Goal: Task Accomplishment & Management: Manage account settings

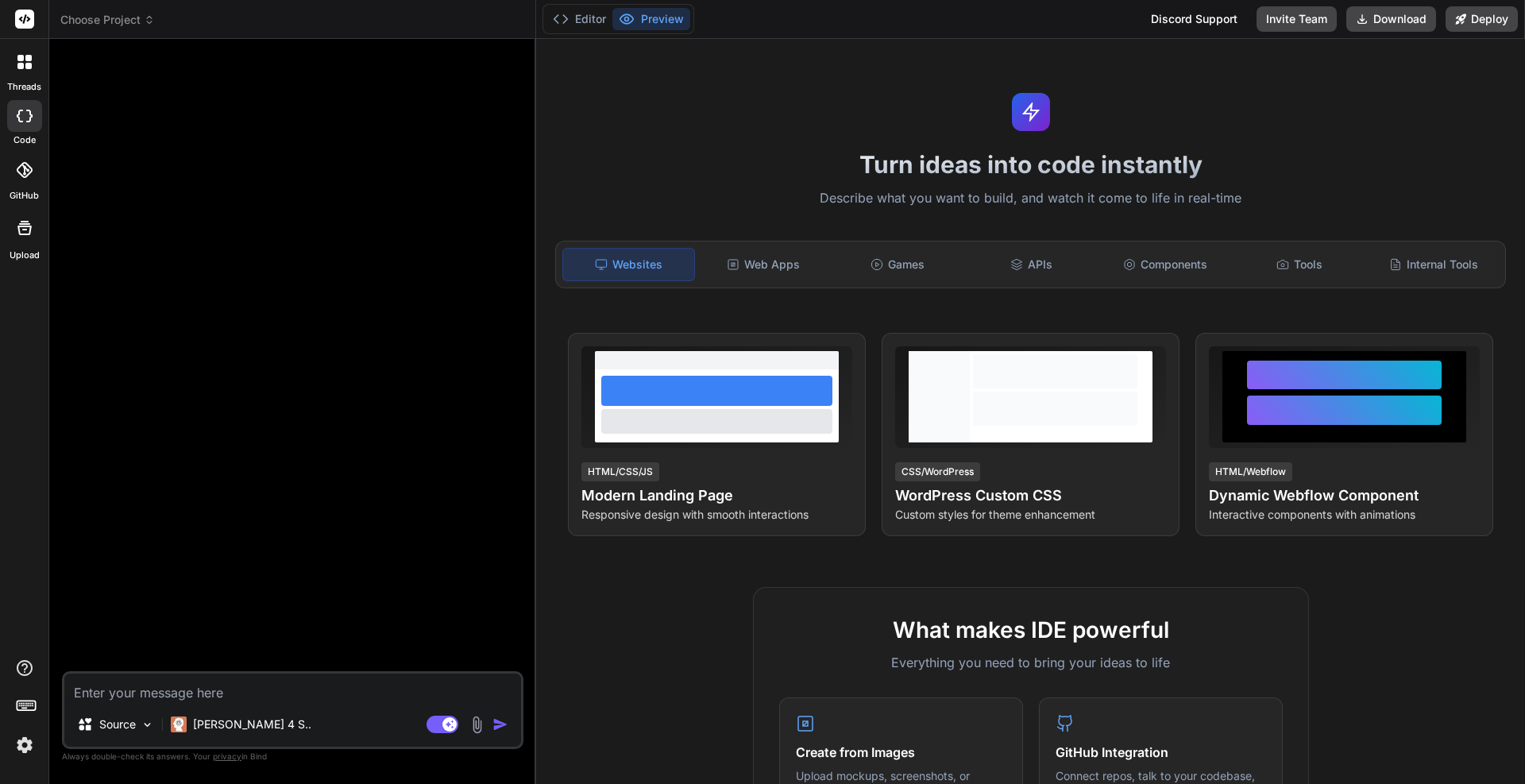
type textarea "x"
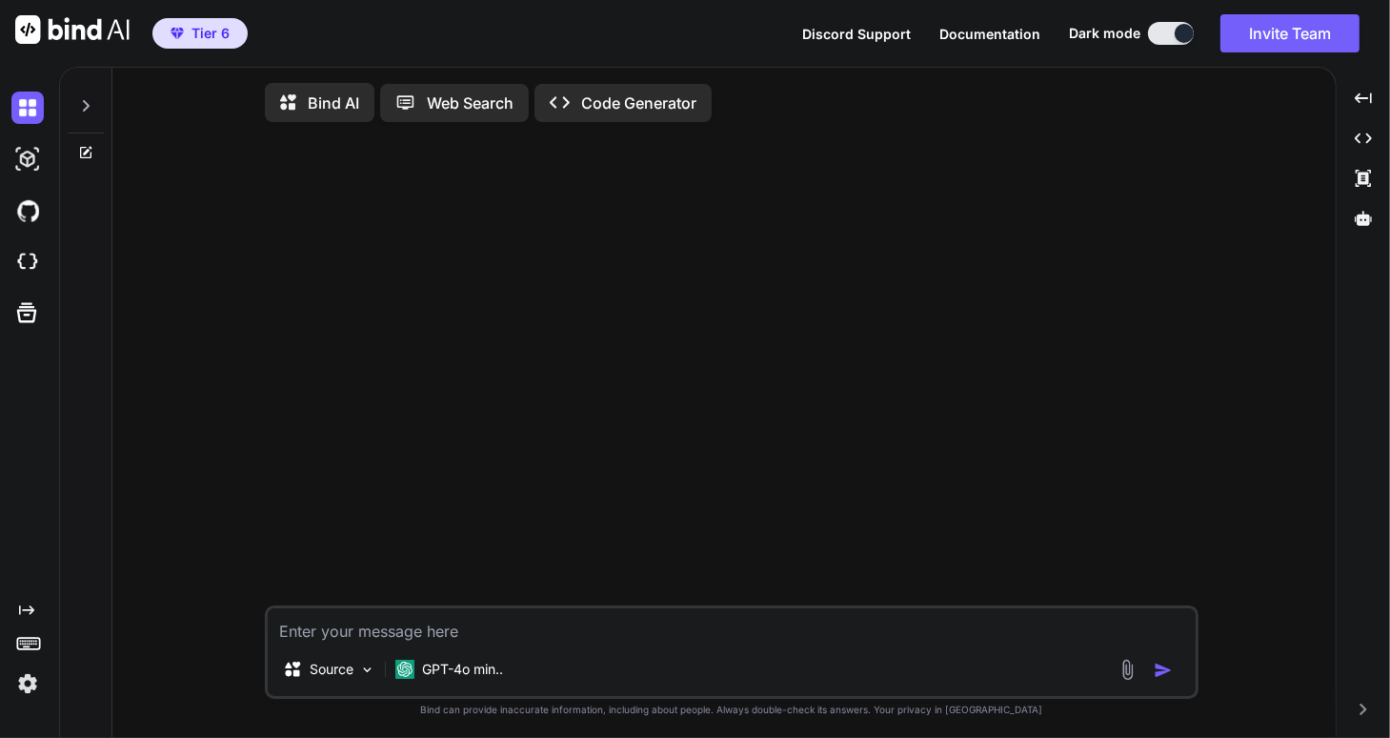
click at [86, 99] on icon at bounding box center [85, 105] width 15 height 15
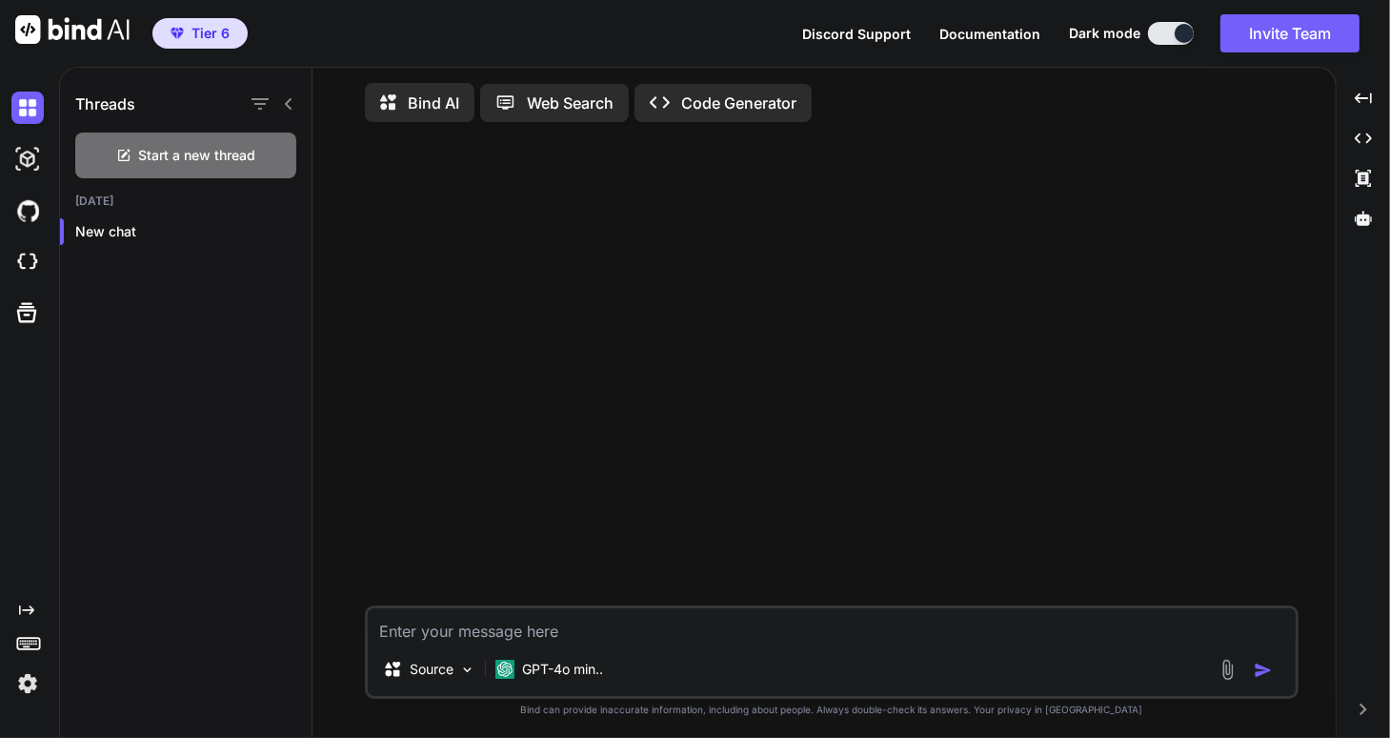
click at [286, 104] on icon at bounding box center [288, 103] width 15 height 15
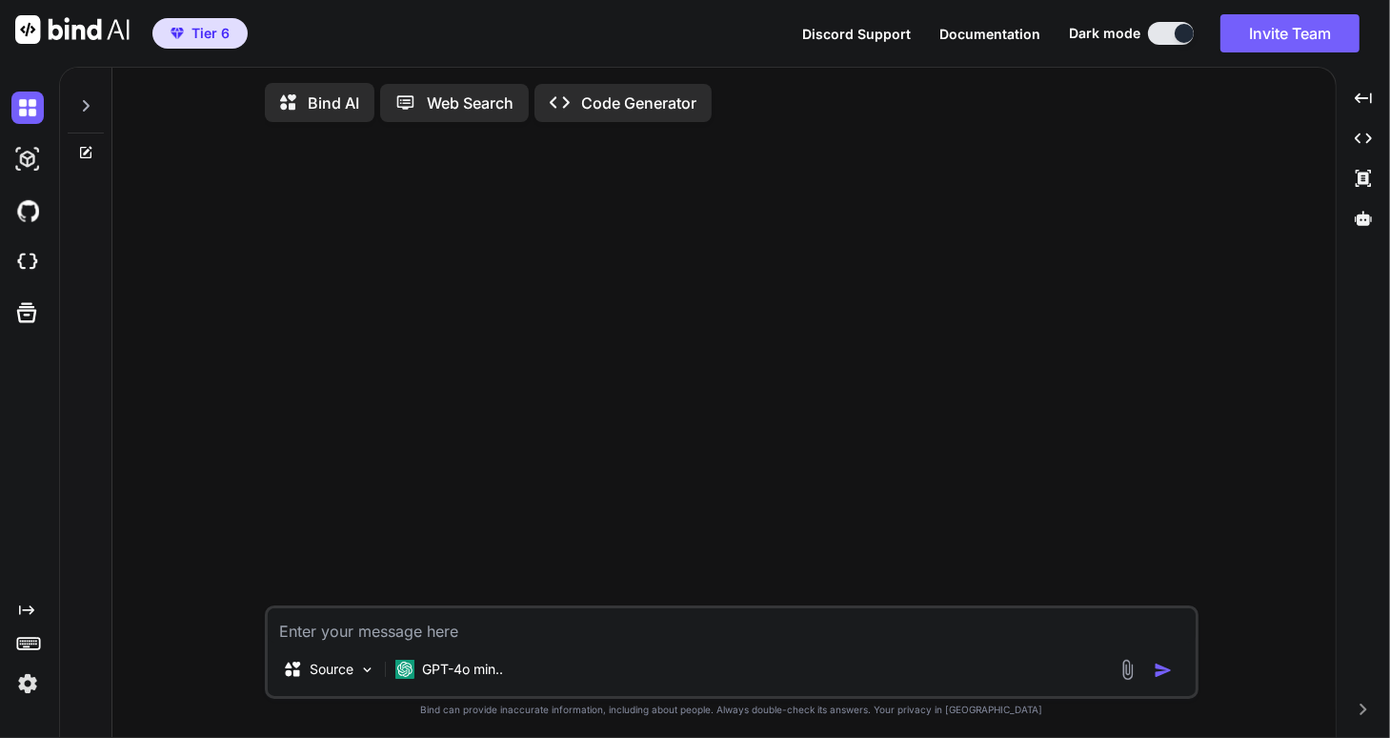
type textarea "x"
click at [87, 104] on icon at bounding box center [86, 105] width 7 height 11
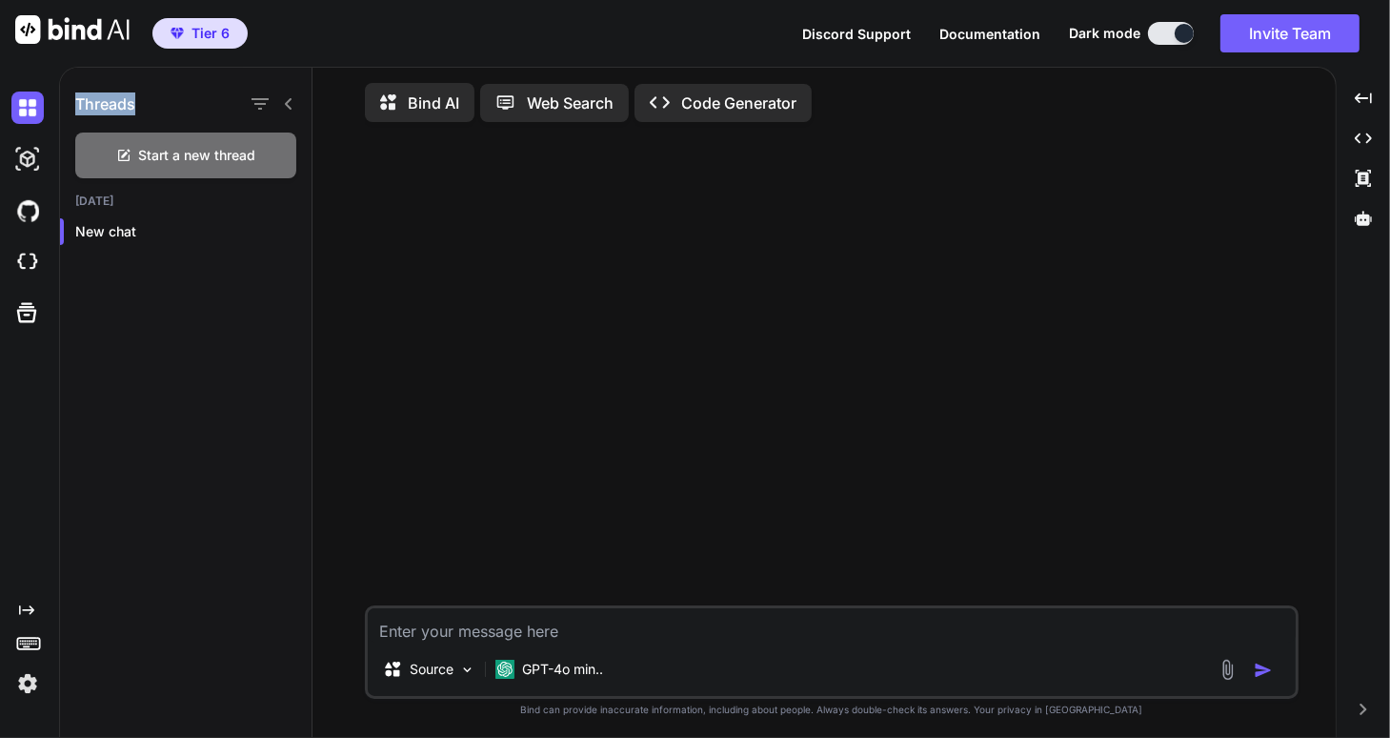
click at [679, 268] on div at bounding box center [834, 371] width 930 height 468
click at [1365, 98] on icon at bounding box center [1363, 97] width 17 height 10
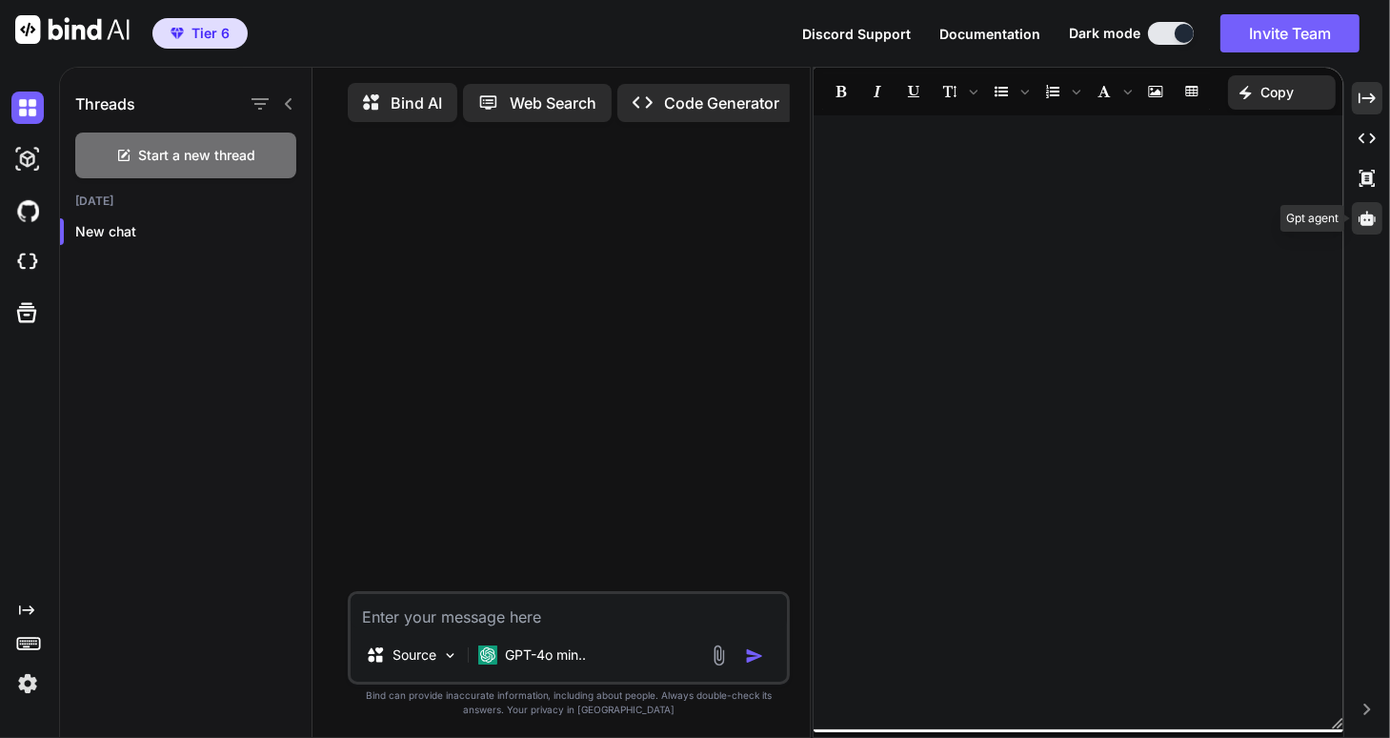
click at [1372, 221] on icon at bounding box center [1367, 218] width 17 height 14
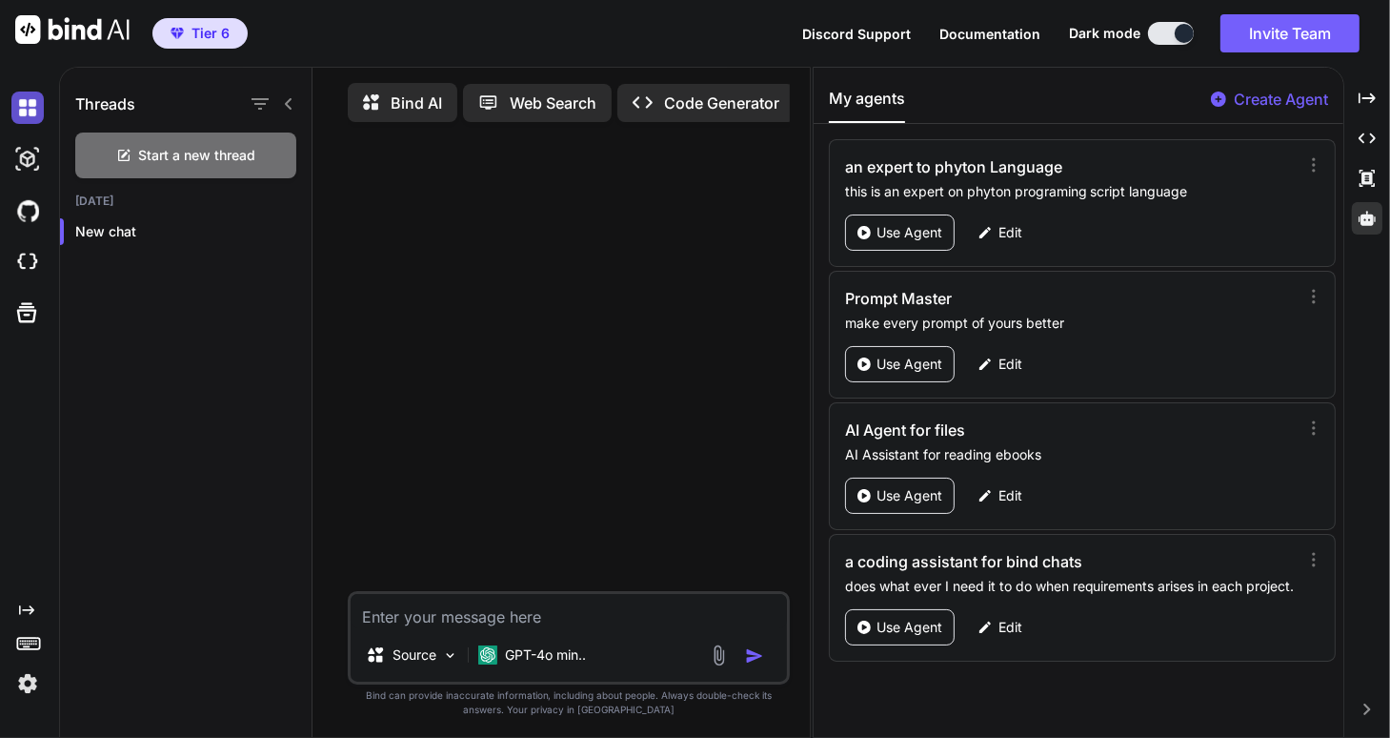
click at [29, 107] on img at bounding box center [27, 107] width 32 height 32
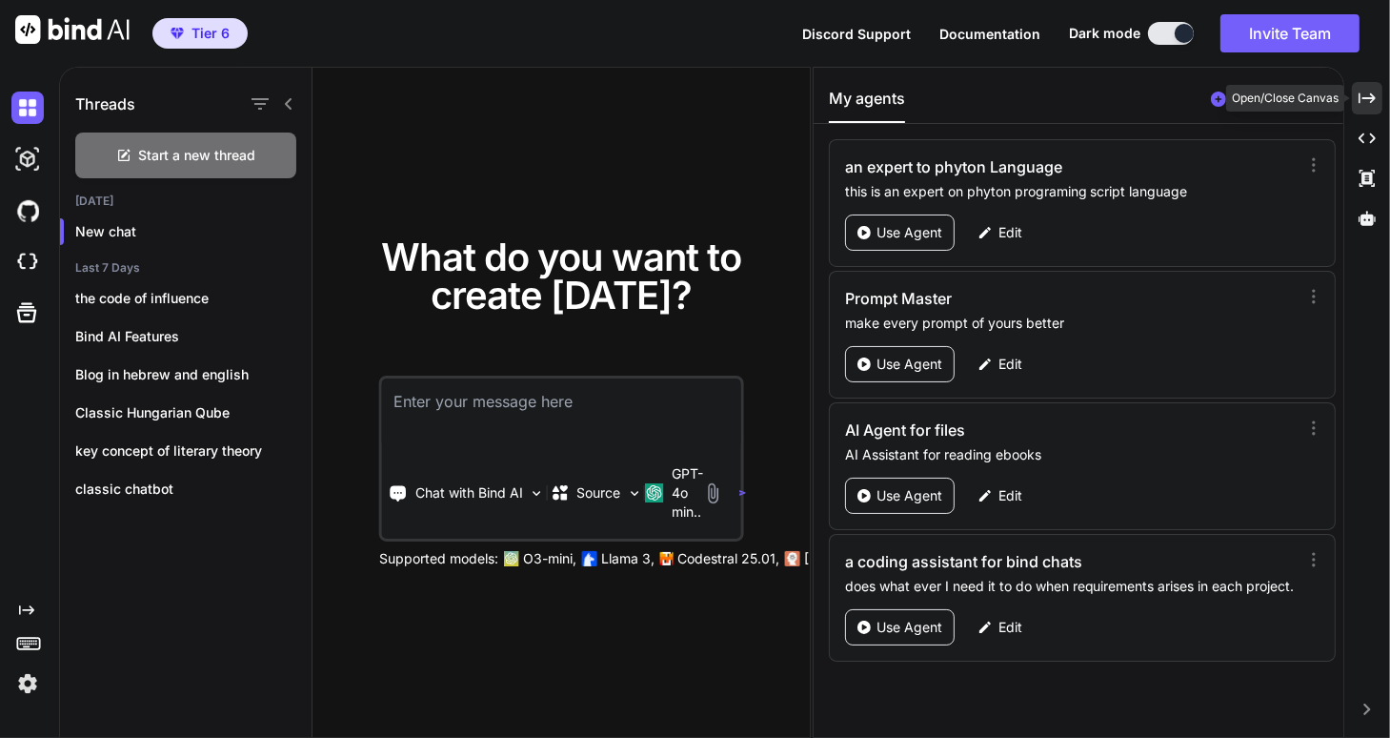
click at [1368, 99] on icon "Created with Pixso." at bounding box center [1367, 98] width 17 height 17
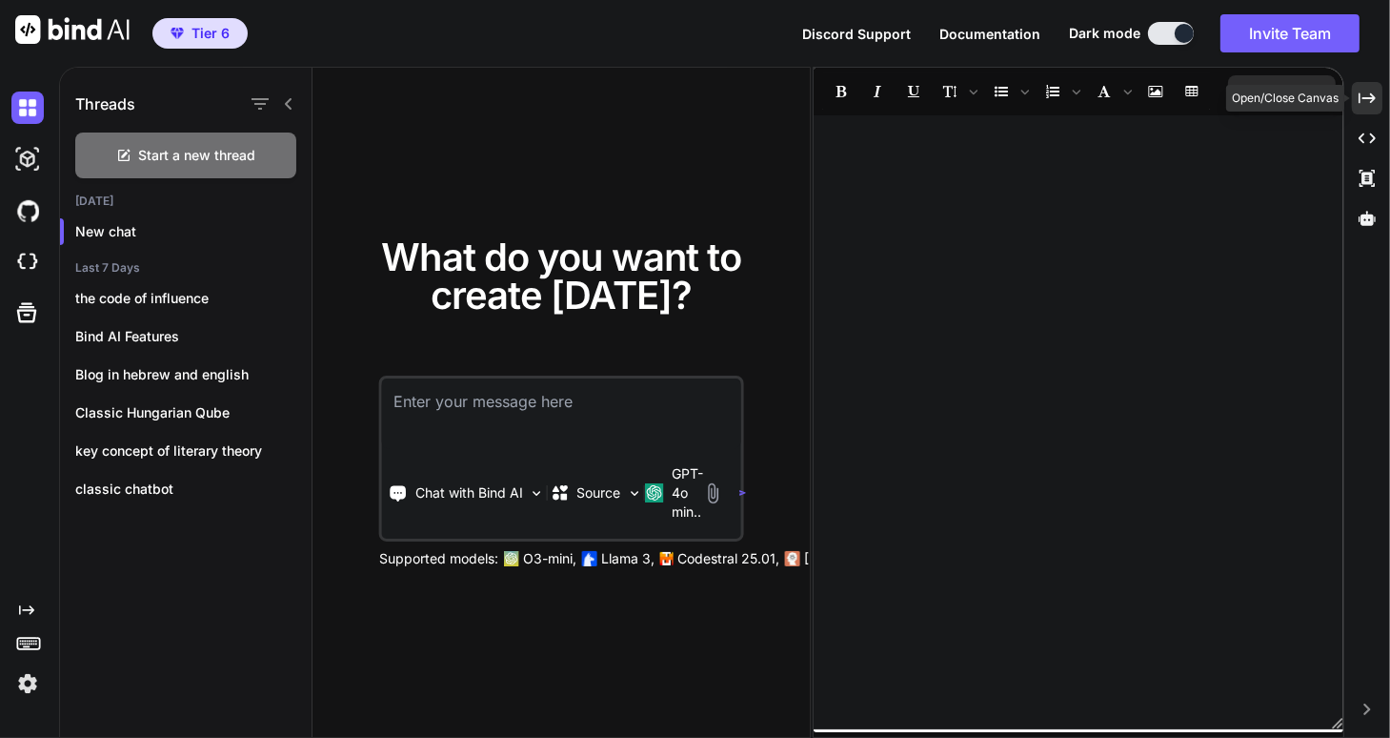
click at [1367, 96] on icon "Created with Pixso." at bounding box center [1367, 98] width 17 height 17
click at [1368, 96] on icon "Created with Pixso." at bounding box center [1367, 98] width 17 height 17
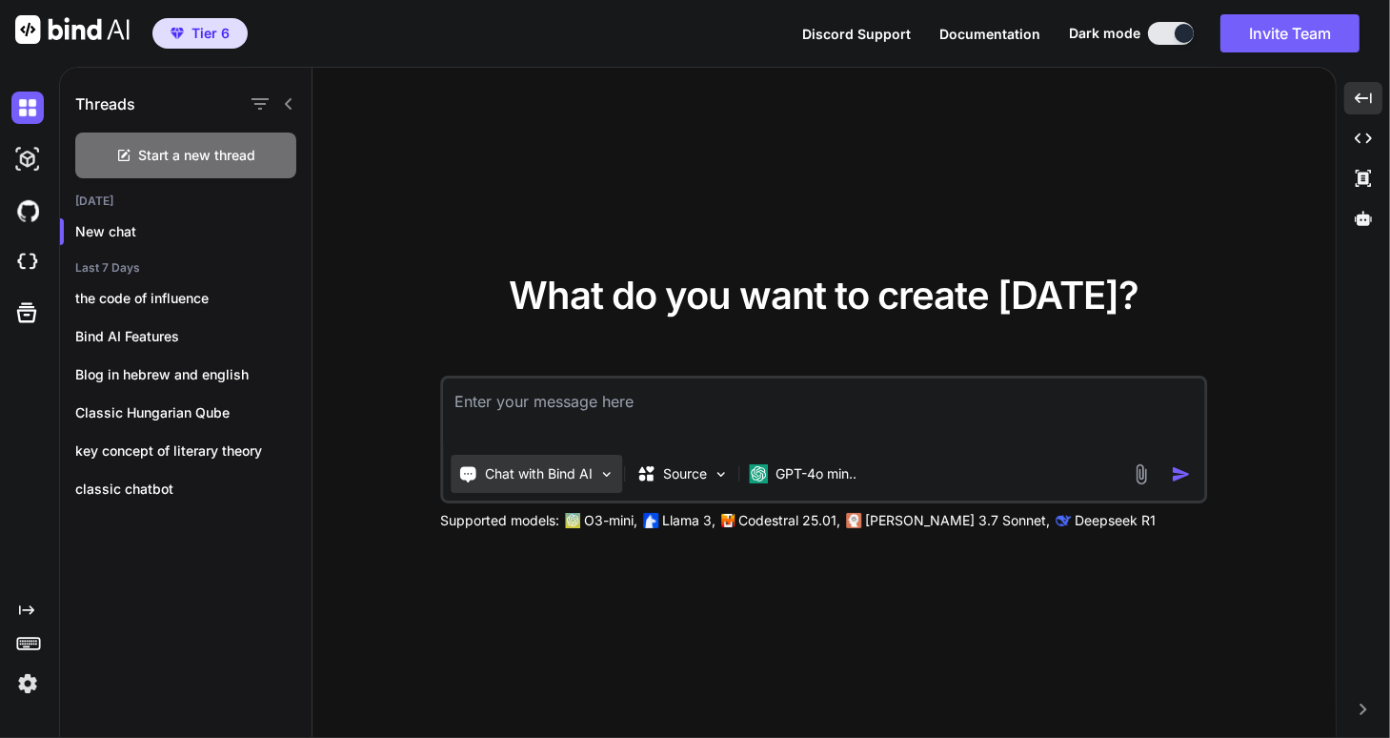
click at [598, 475] on img at bounding box center [606, 474] width 16 height 16
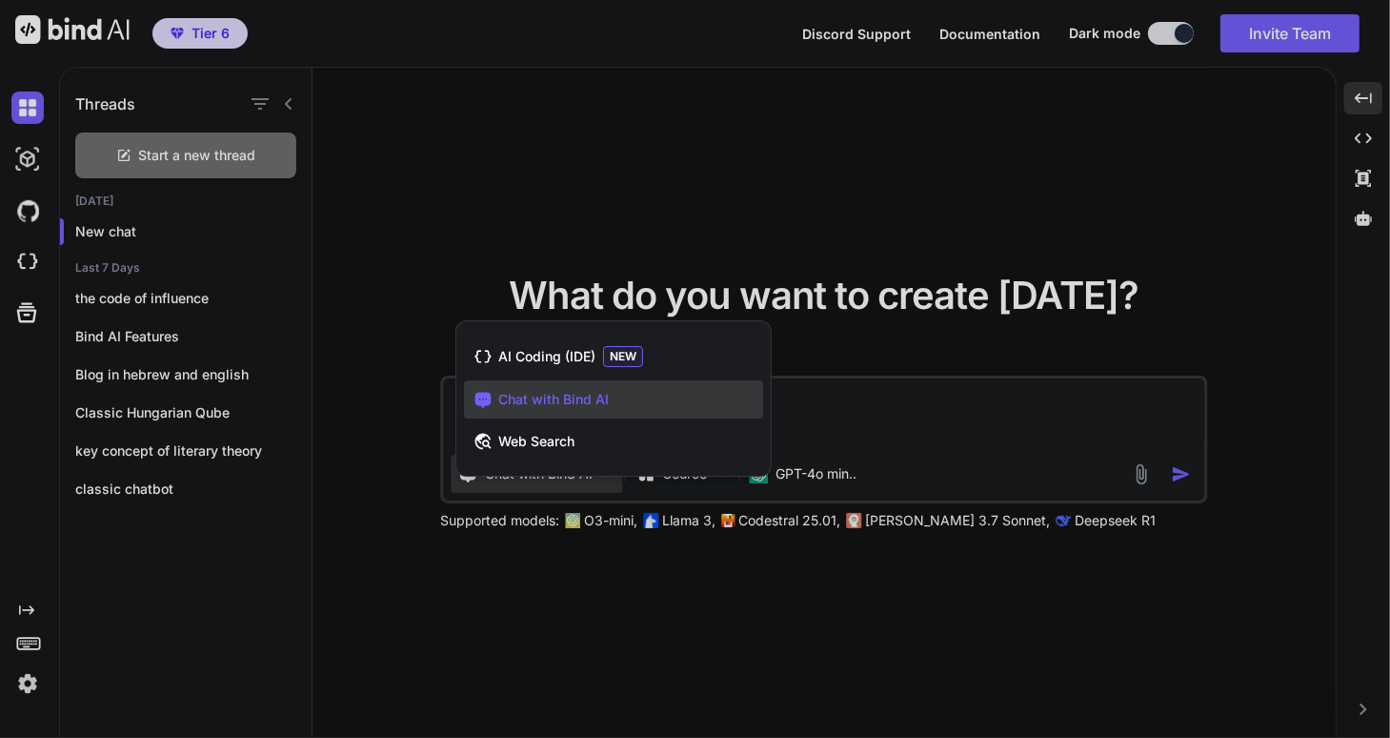
click at [597, 475] on div "AI Coding (IDE) NEW Chat with Bind AI Web Search" at bounding box center [613, 402] width 314 height 147
click at [429, 325] on div at bounding box center [695, 369] width 1390 height 738
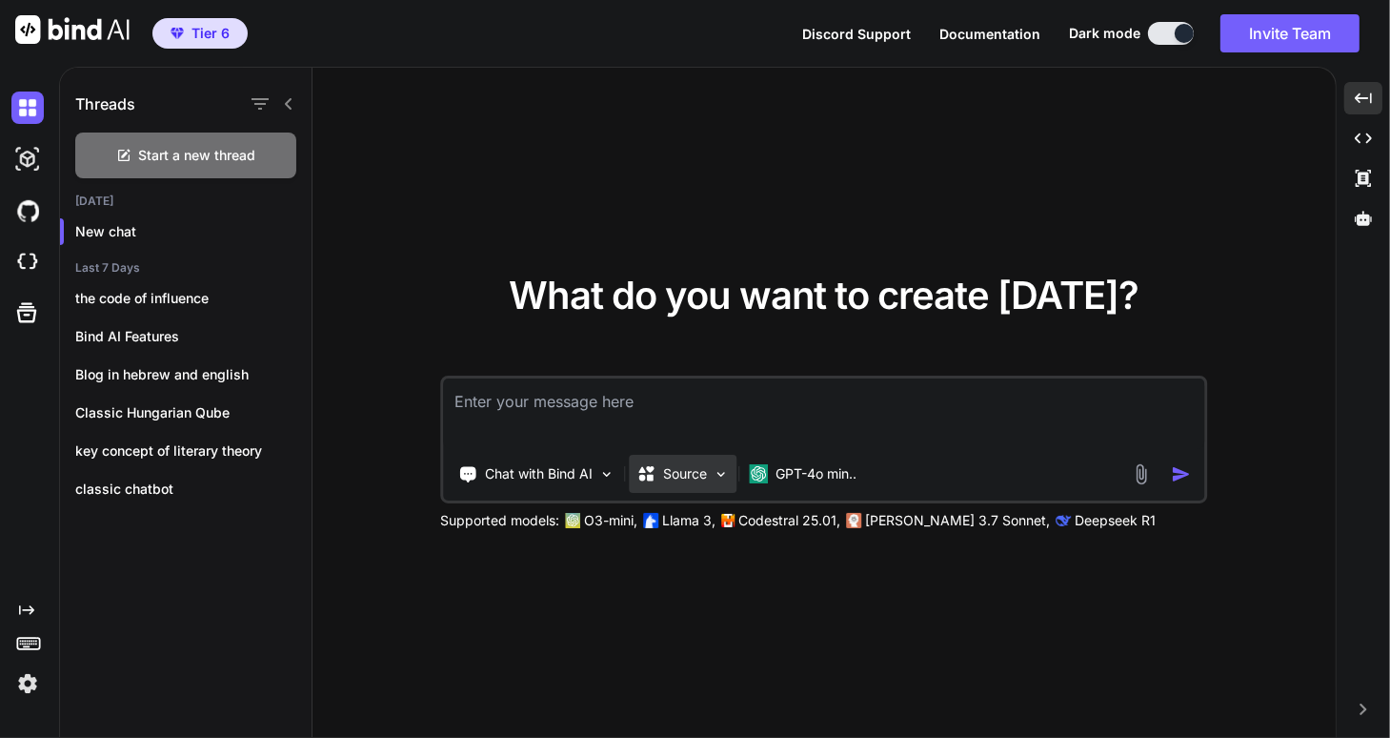
click at [713, 478] on img at bounding box center [721, 474] width 16 height 16
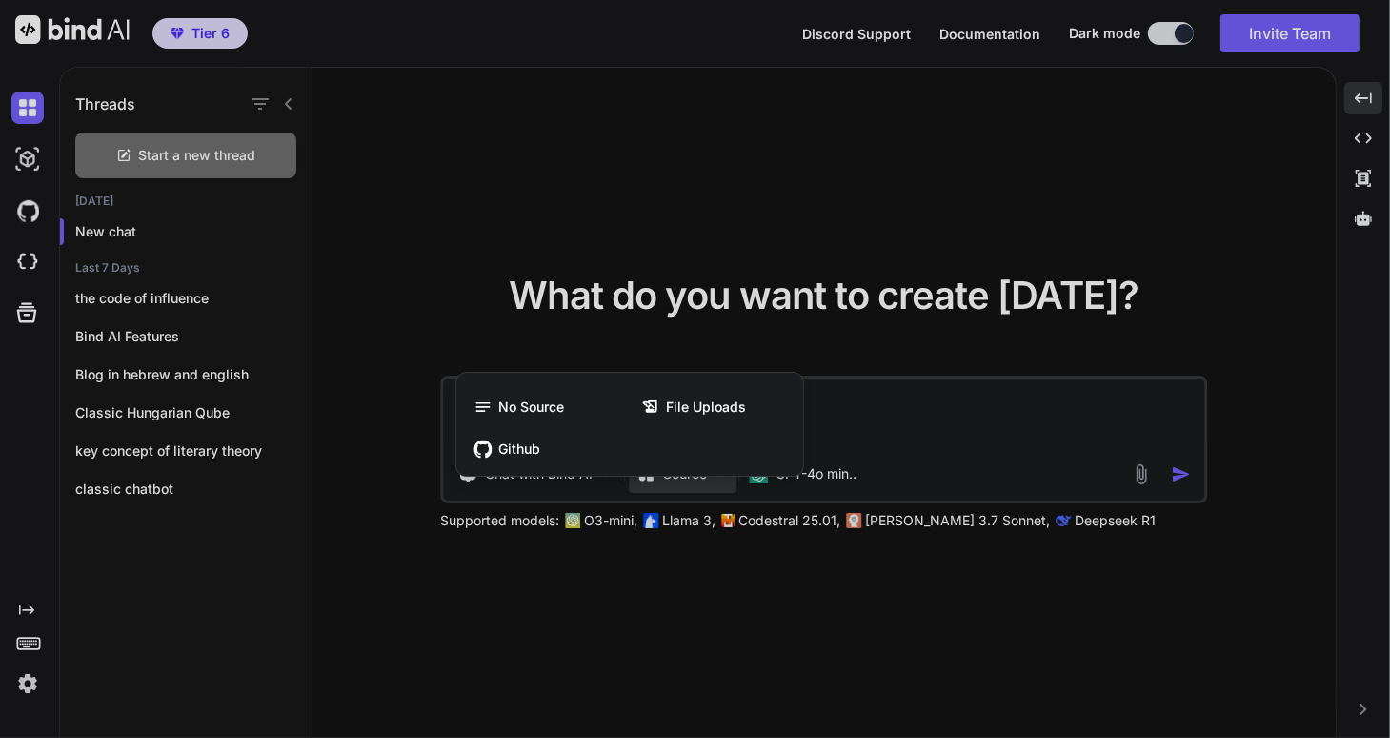
click at [705, 478] on div at bounding box center [695, 369] width 1390 height 738
click at [713, 478] on img at bounding box center [721, 474] width 16 height 16
click at [915, 419] on div at bounding box center [695, 369] width 1390 height 738
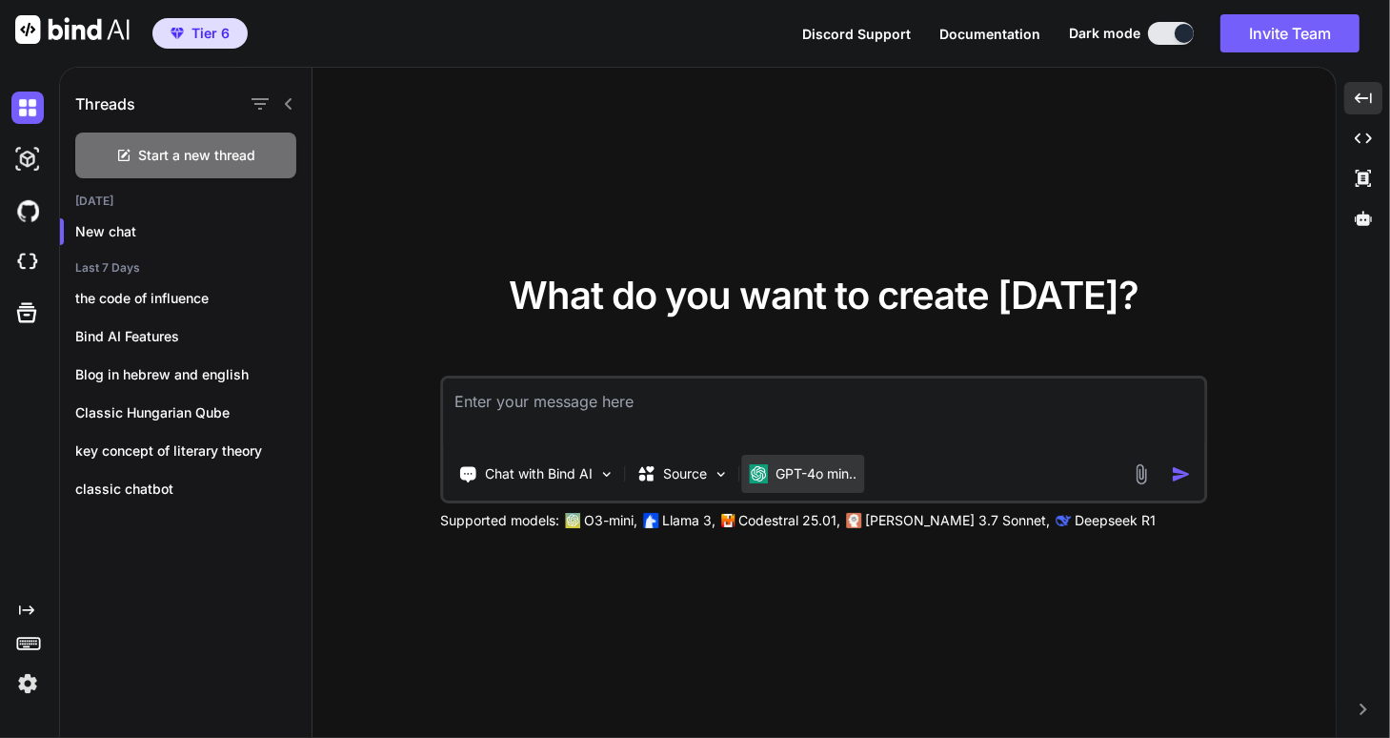
click at [828, 475] on p "GPT-4o min.." at bounding box center [816, 473] width 81 height 19
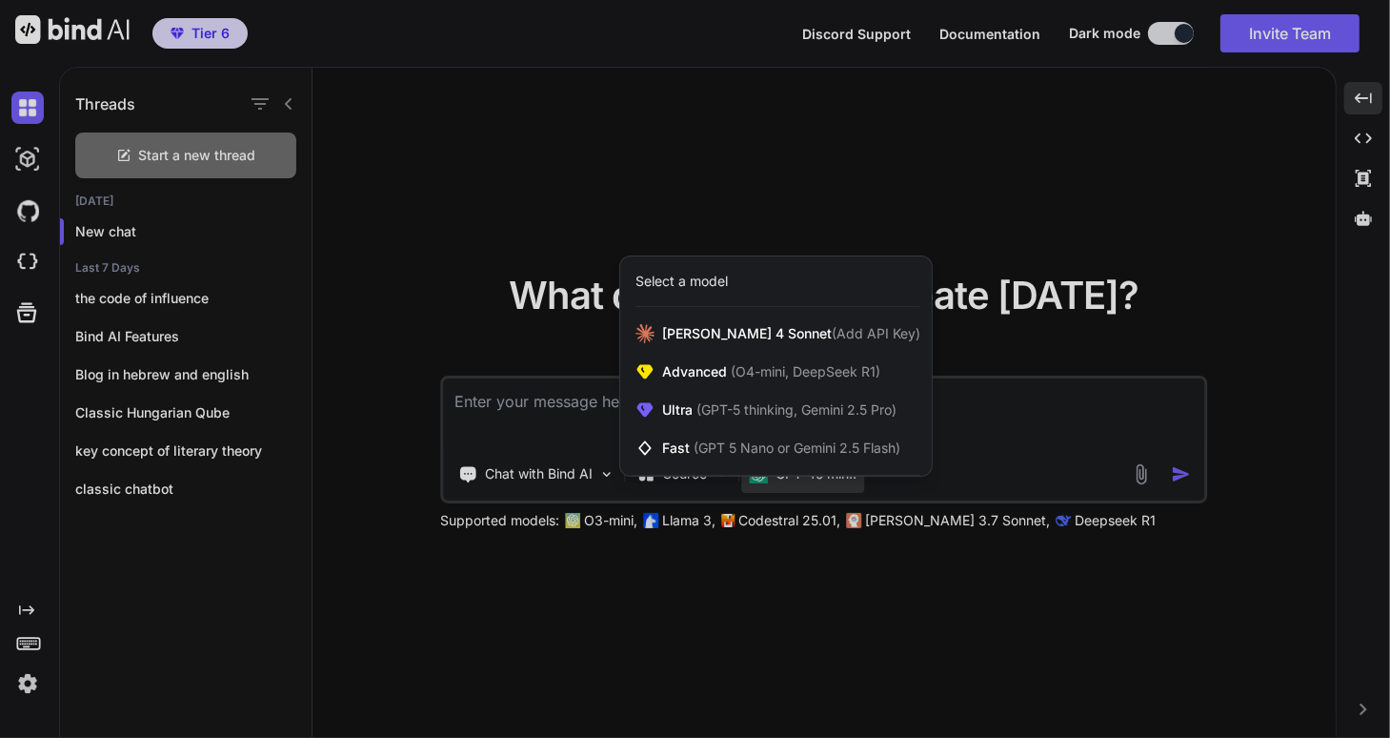
click at [862, 581] on div at bounding box center [695, 369] width 1390 height 738
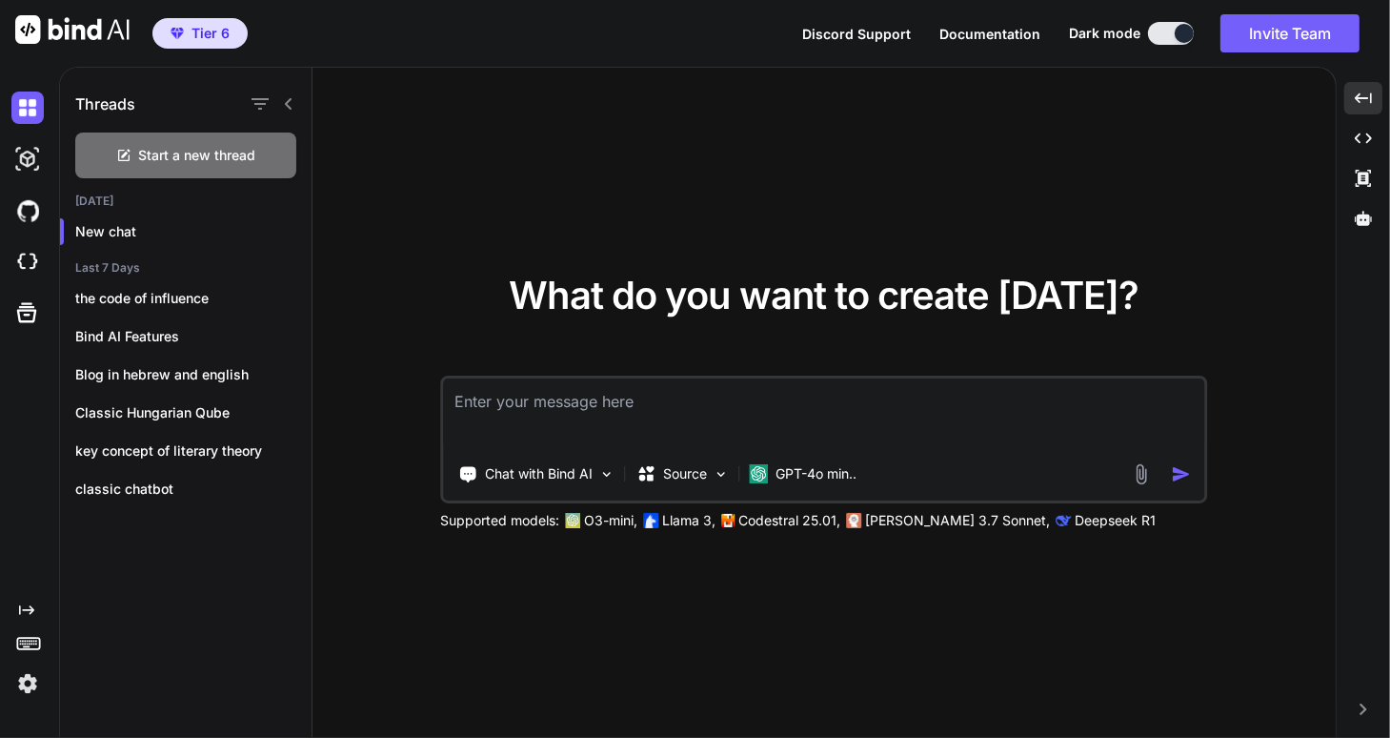
click at [25, 602] on icon "Created with Pixso." at bounding box center [26, 609] width 15 height 15
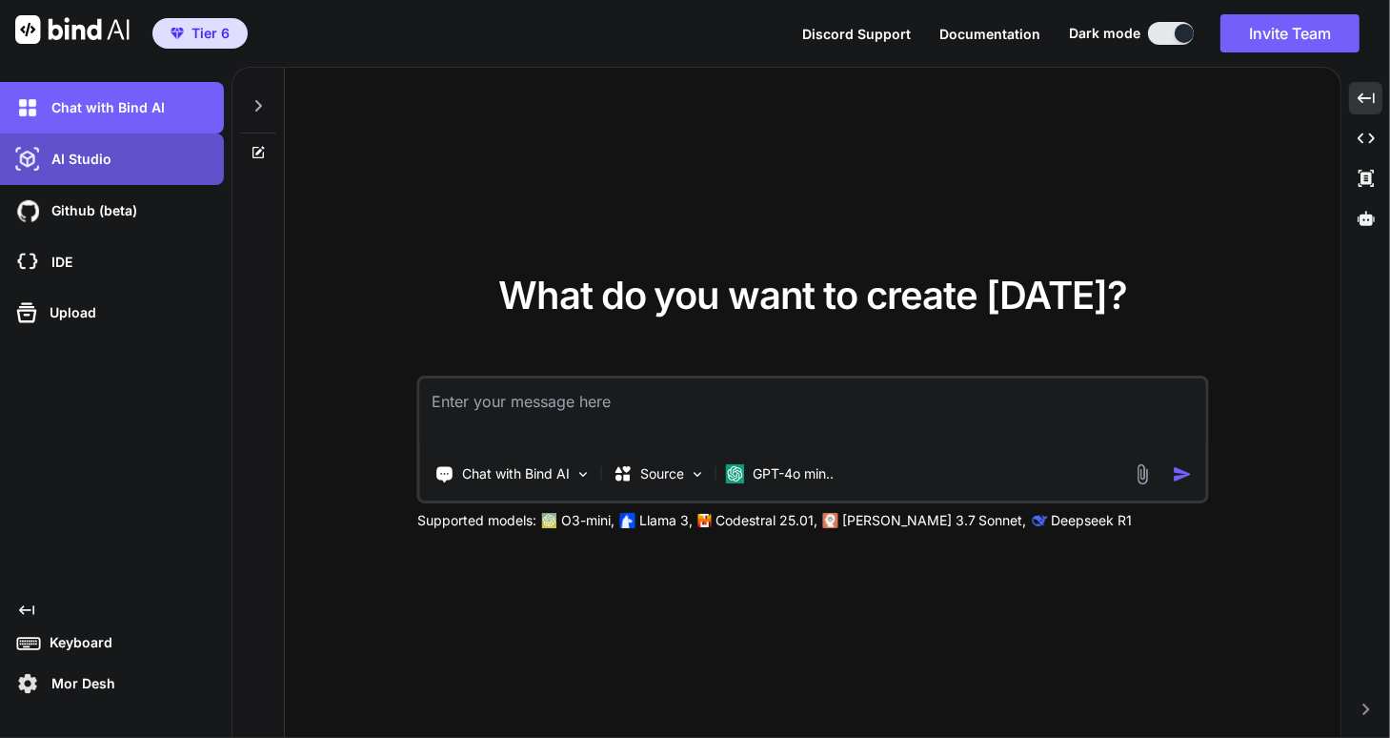
click at [72, 156] on p "AI Studio" at bounding box center [78, 159] width 68 height 19
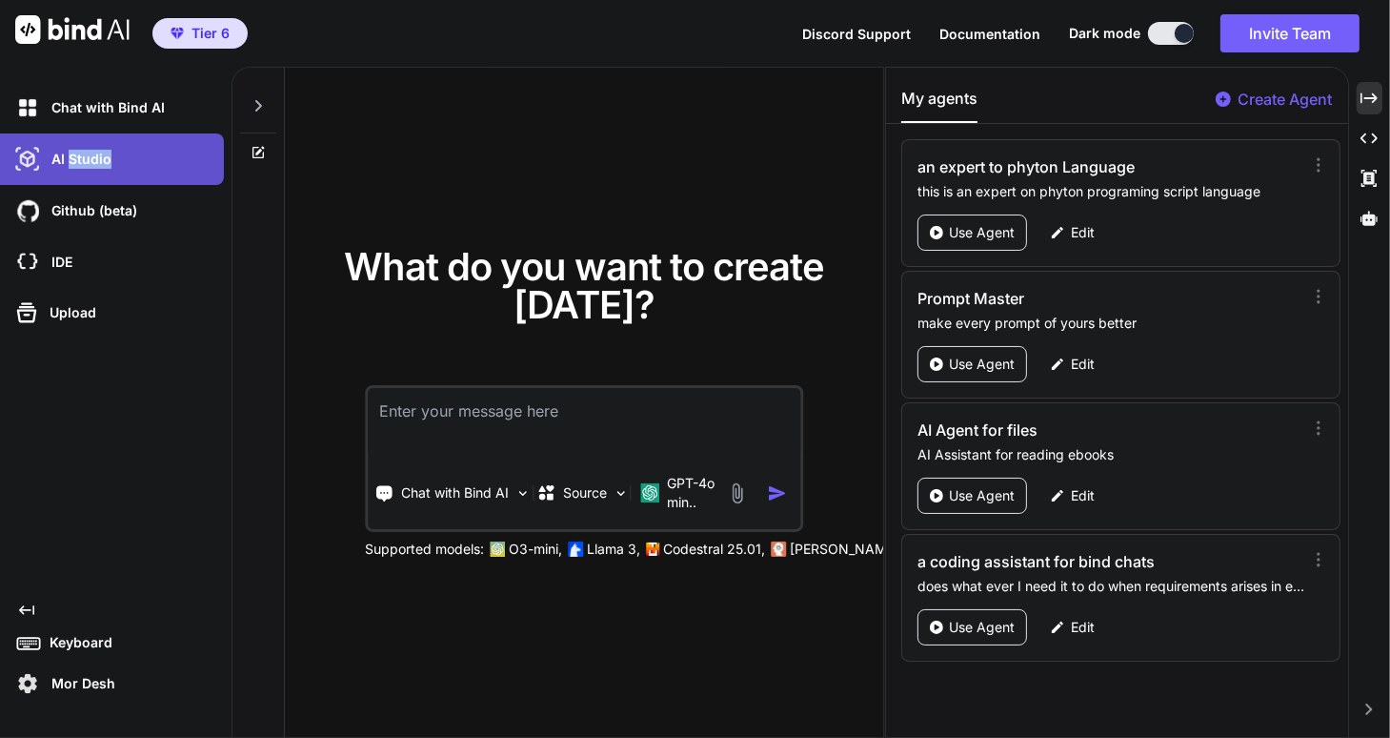
click at [72, 156] on p "AI Studio" at bounding box center [78, 159] width 68 height 19
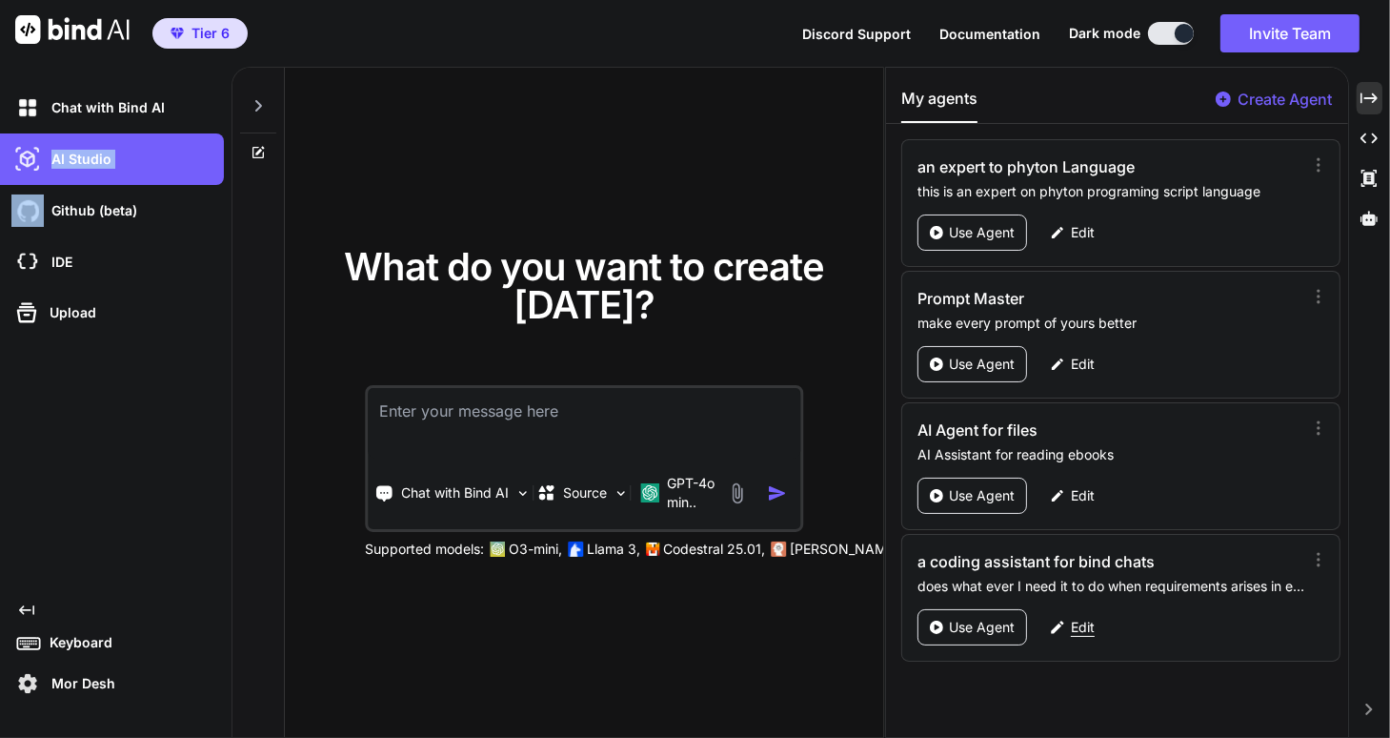
click at [1072, 621] on p "Edit" at bounding box center [1083, 626] width 24 height 19
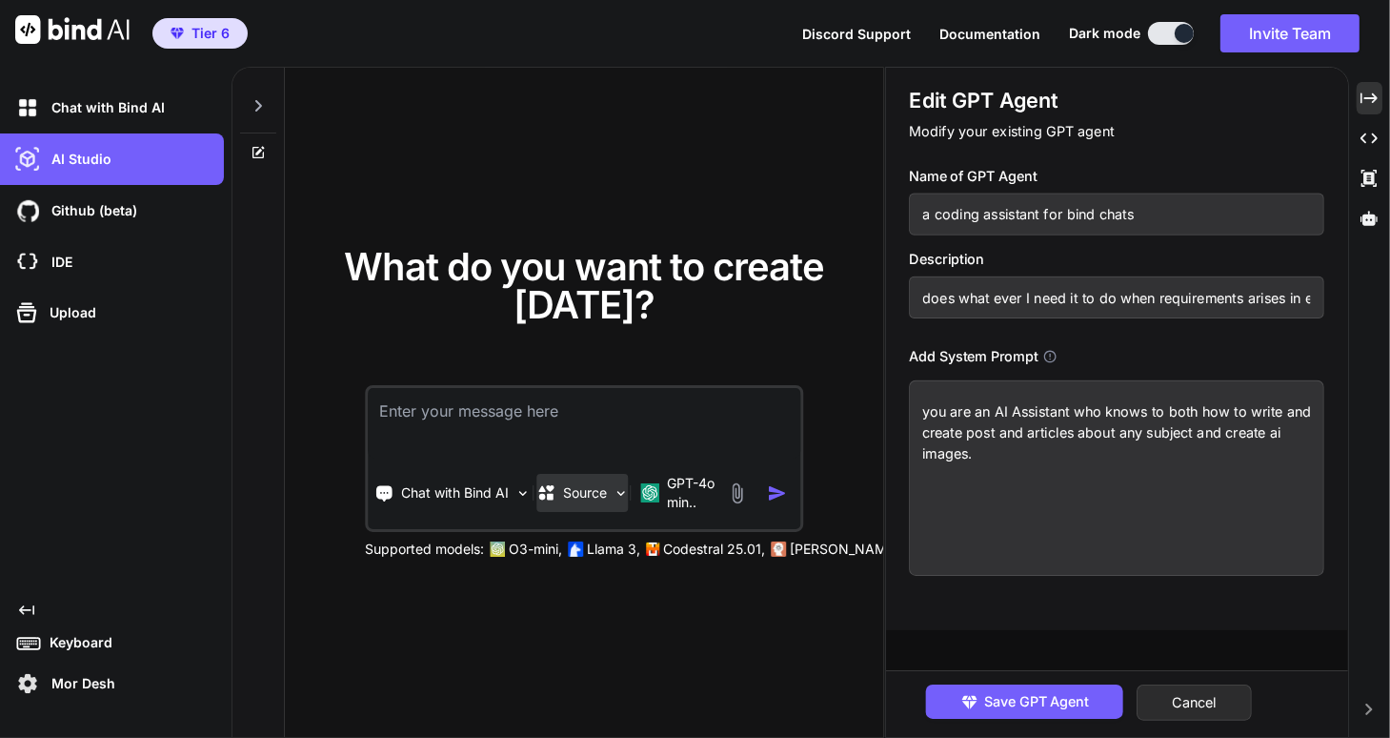
click at [592, 499] on p "Source" at bounding box center [585, 492] width 44 height 19
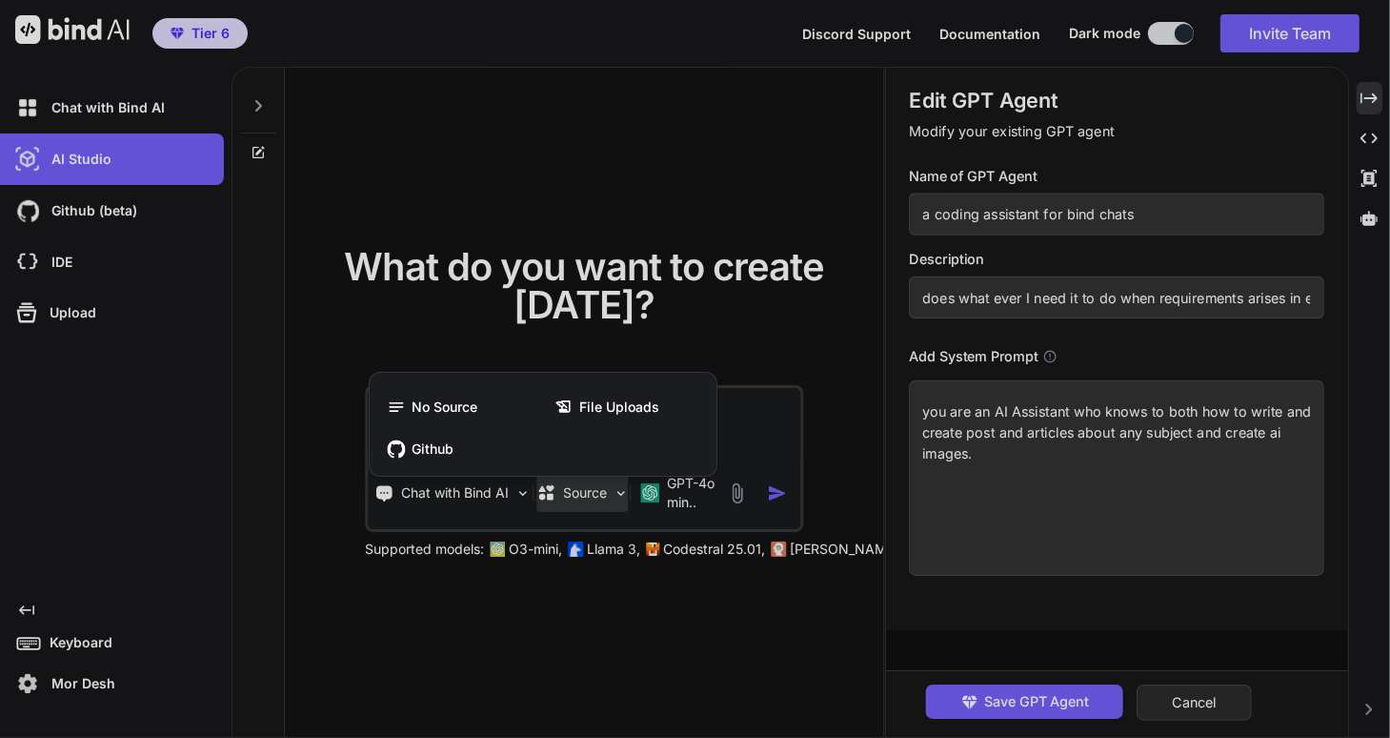
click at [592, 499] on div at bounding box center [695, 369] width 1390 height 738
click at [592, 499] on p "Source" at bounding box center [585, 492] width 44 height 19
click at [453, 614] on div at bounding box center [695, 369] width 1390 height 738
click at [453, 614] on div "What do you want to create today? Chat with Bind AI Source GPT-4o min.. Support…" at bounding box center [584, 403] width 598 height 671
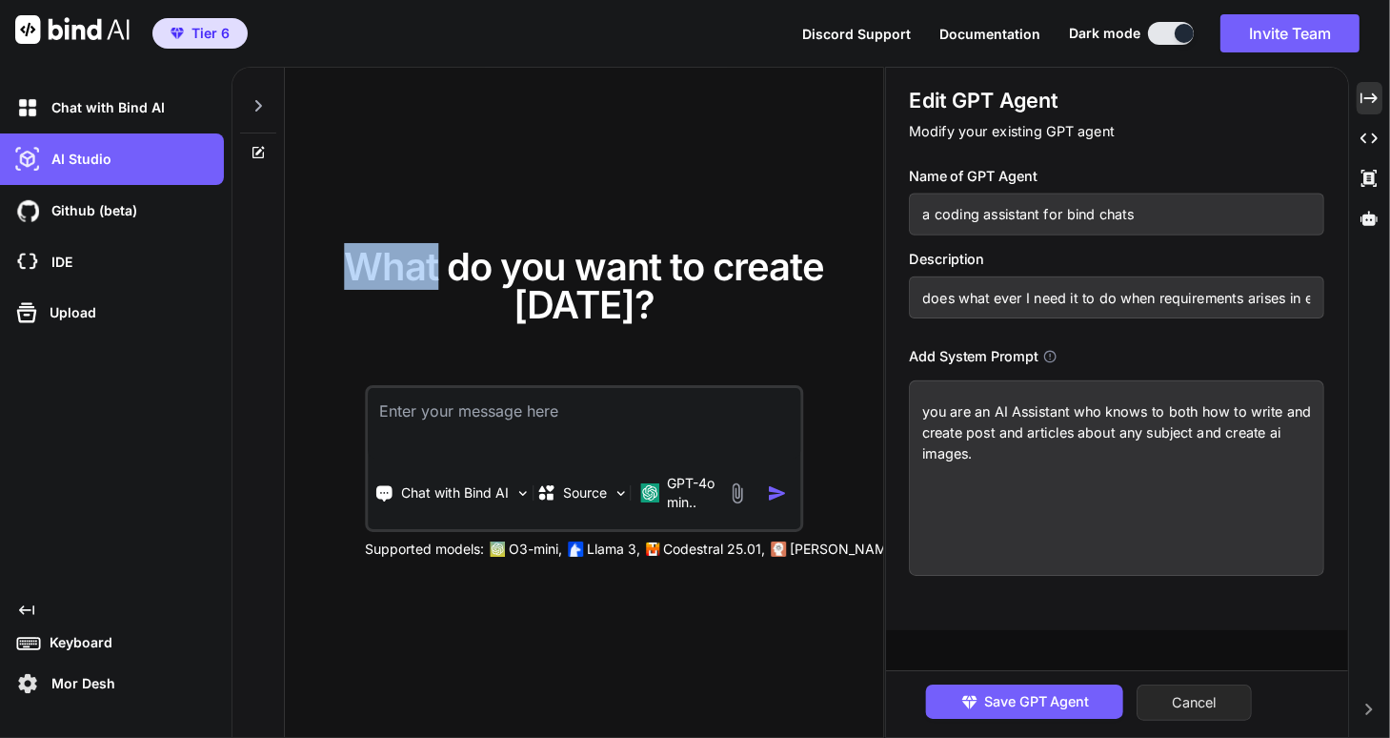
click at [1180, 709] on button "Cancel" at bounding box center [1194, 702] width 115 height 36
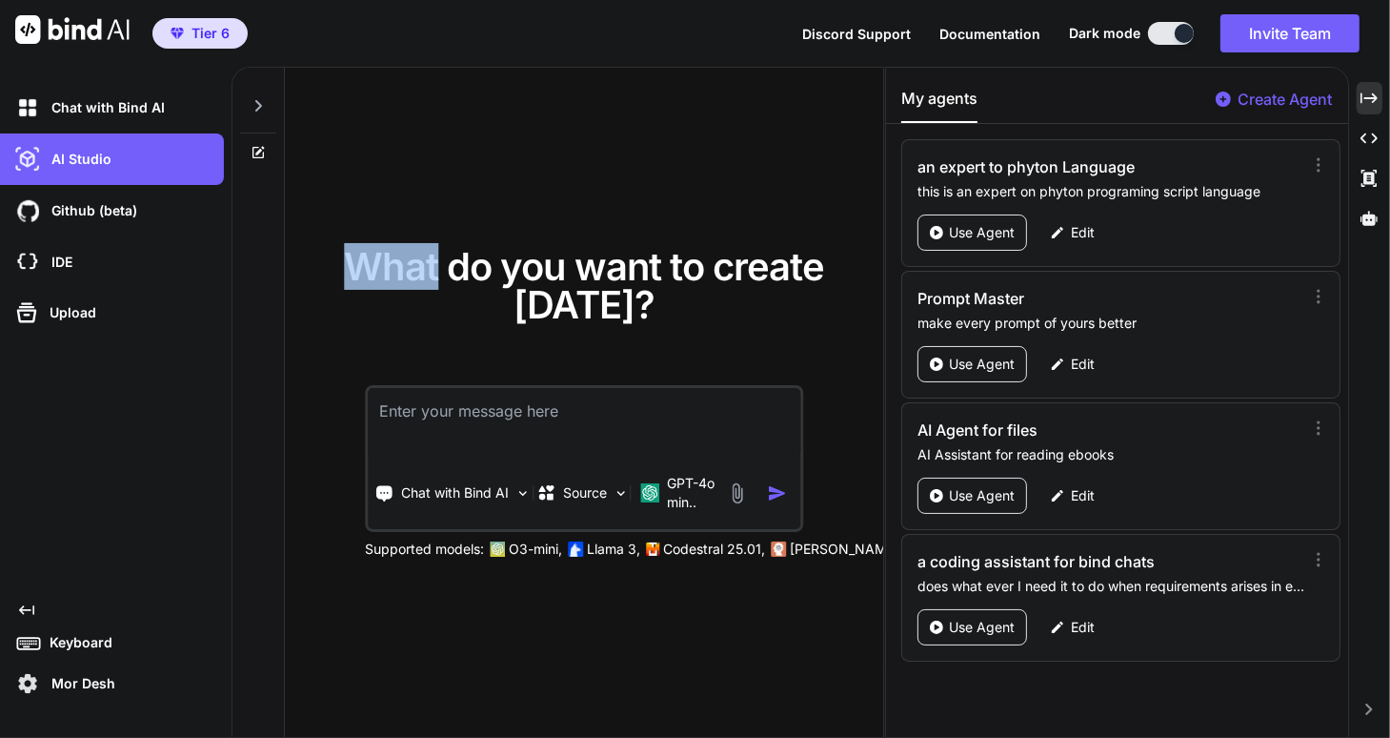
click at [1180, 709] on div "My agents Create Agent an expert to phyton Language this is an expert on phyton…" at bounding box center [1116, 402] width 461 height 669
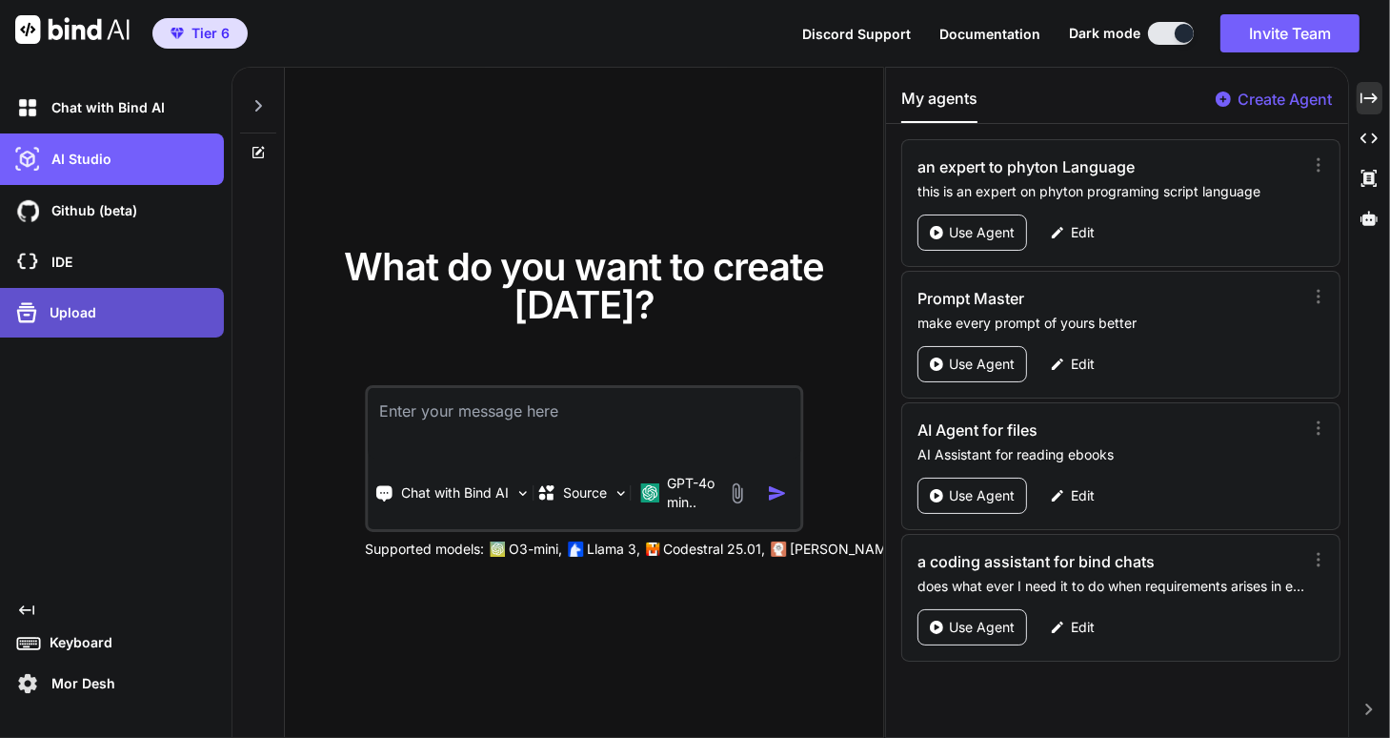
click at [78, 303] on p "Upload" at bounding box center [69, 312] width 54 height 19
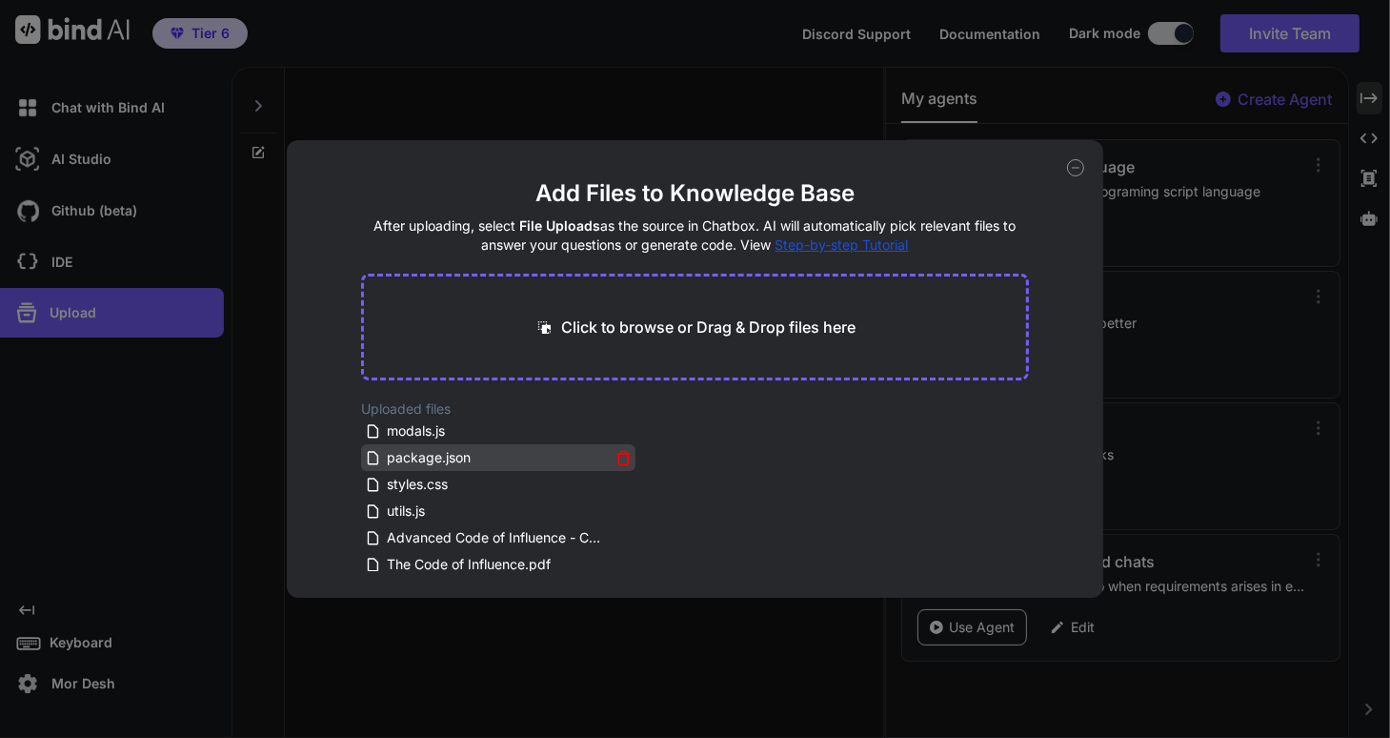
scroll to position [114, 0]
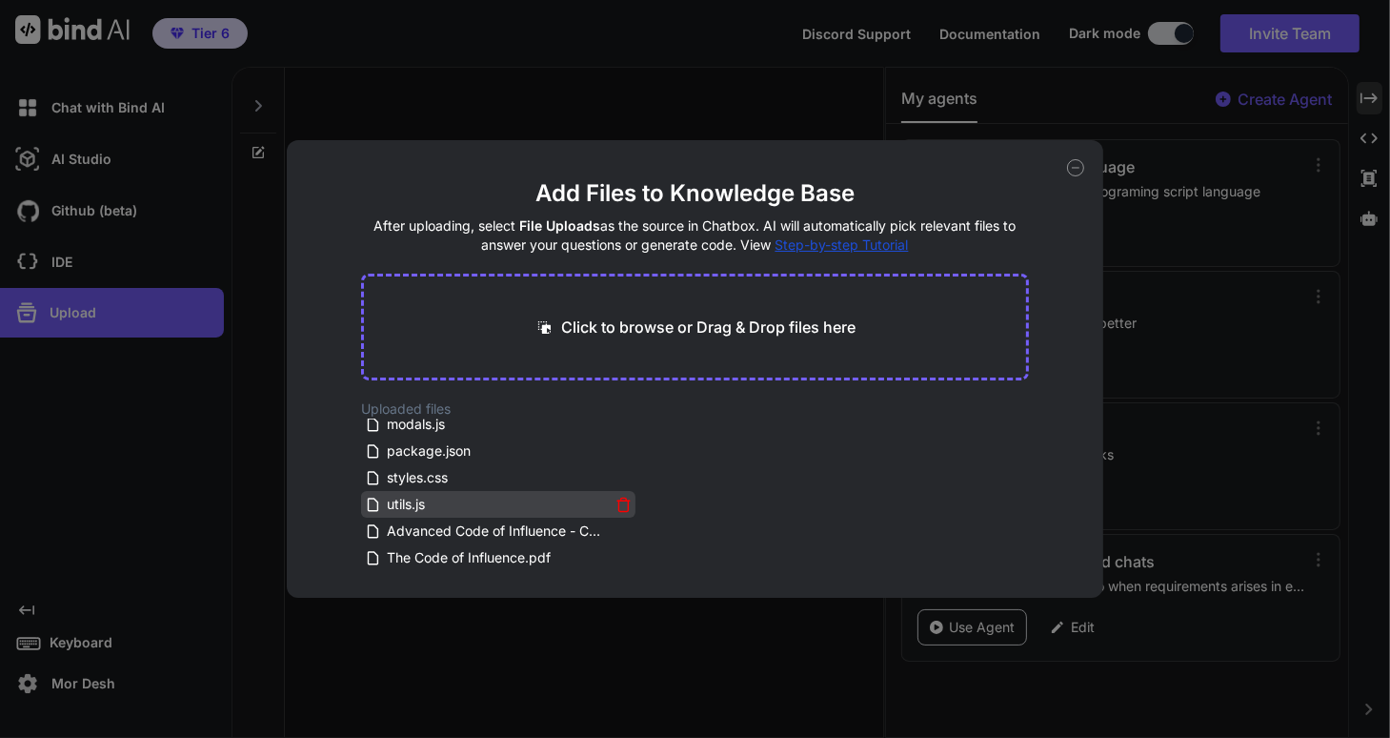
click at [618, 503] on icon at bounding box center [624, 504] width 16 height 16
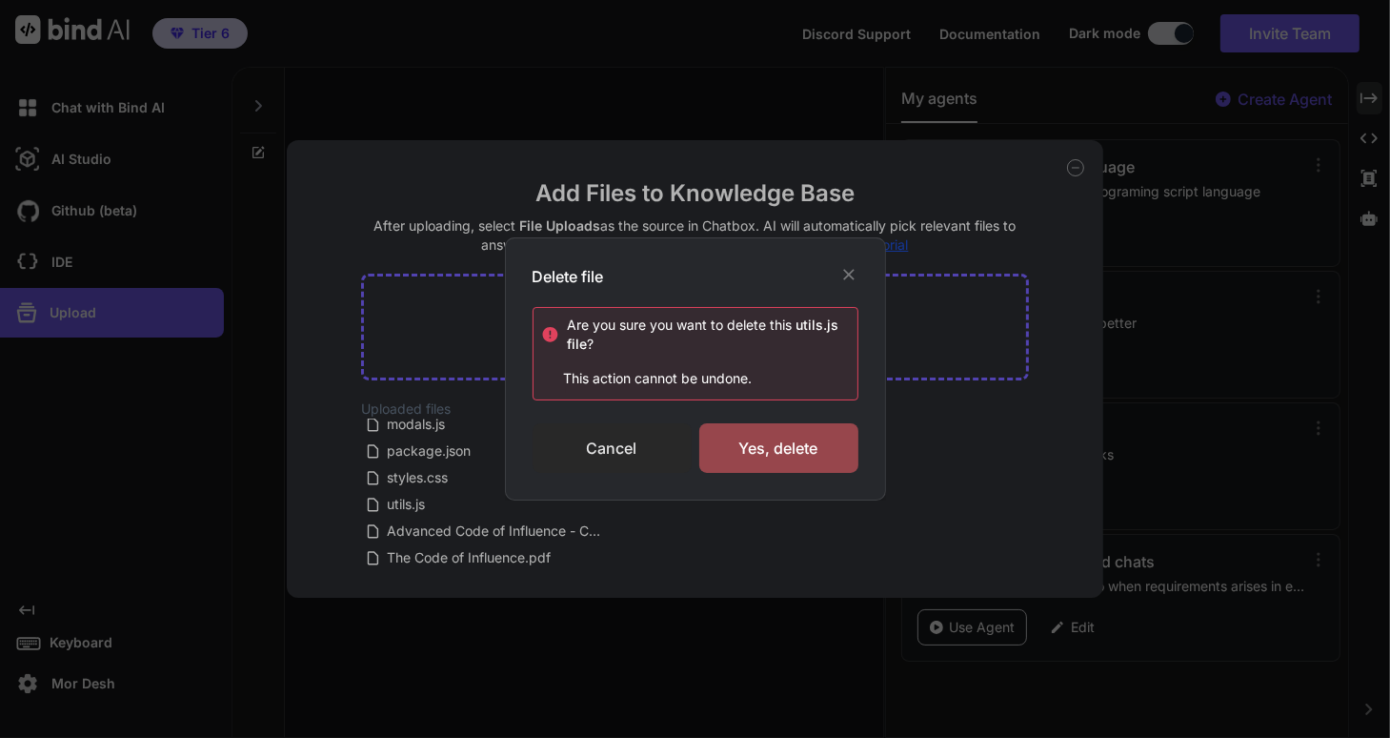
click at [629, 440] on div "Cancel" at bounding box center [612, 448] width 159 height 50
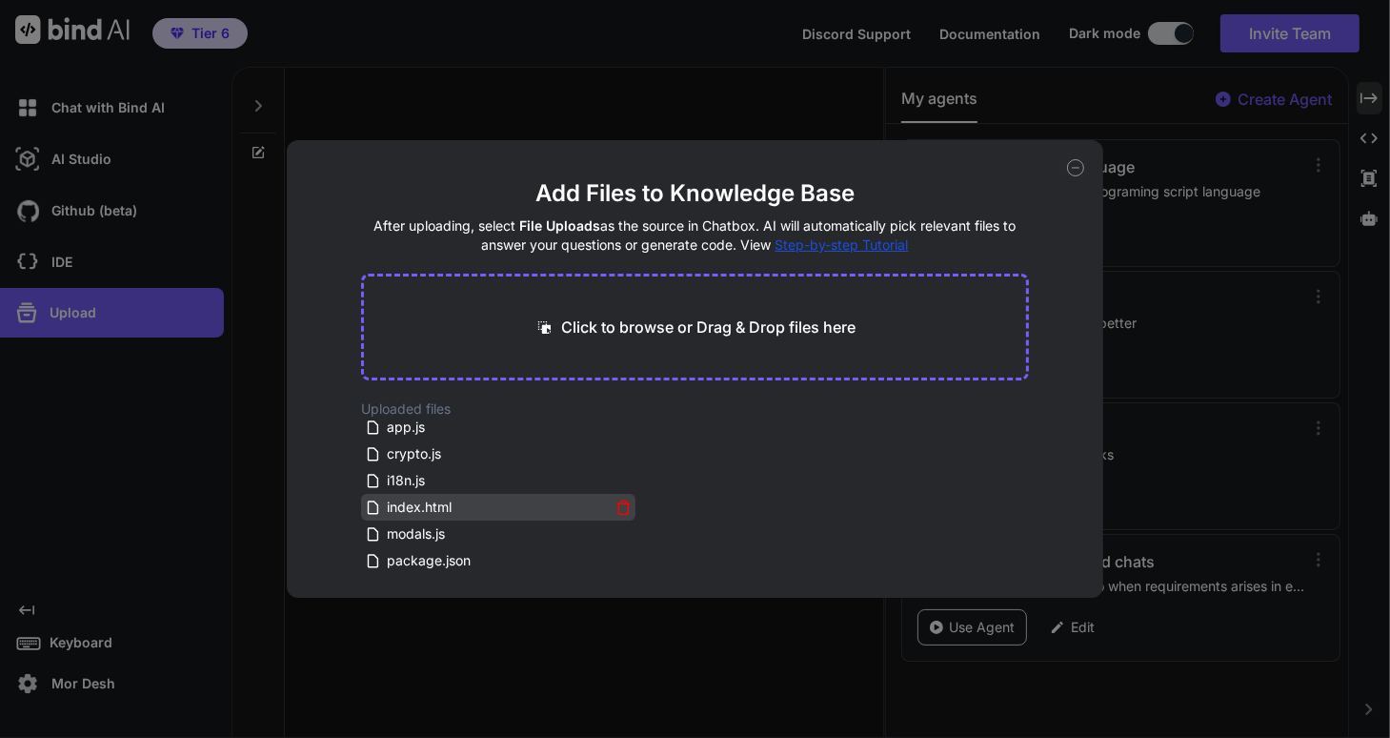
scroll to position [0, 0]
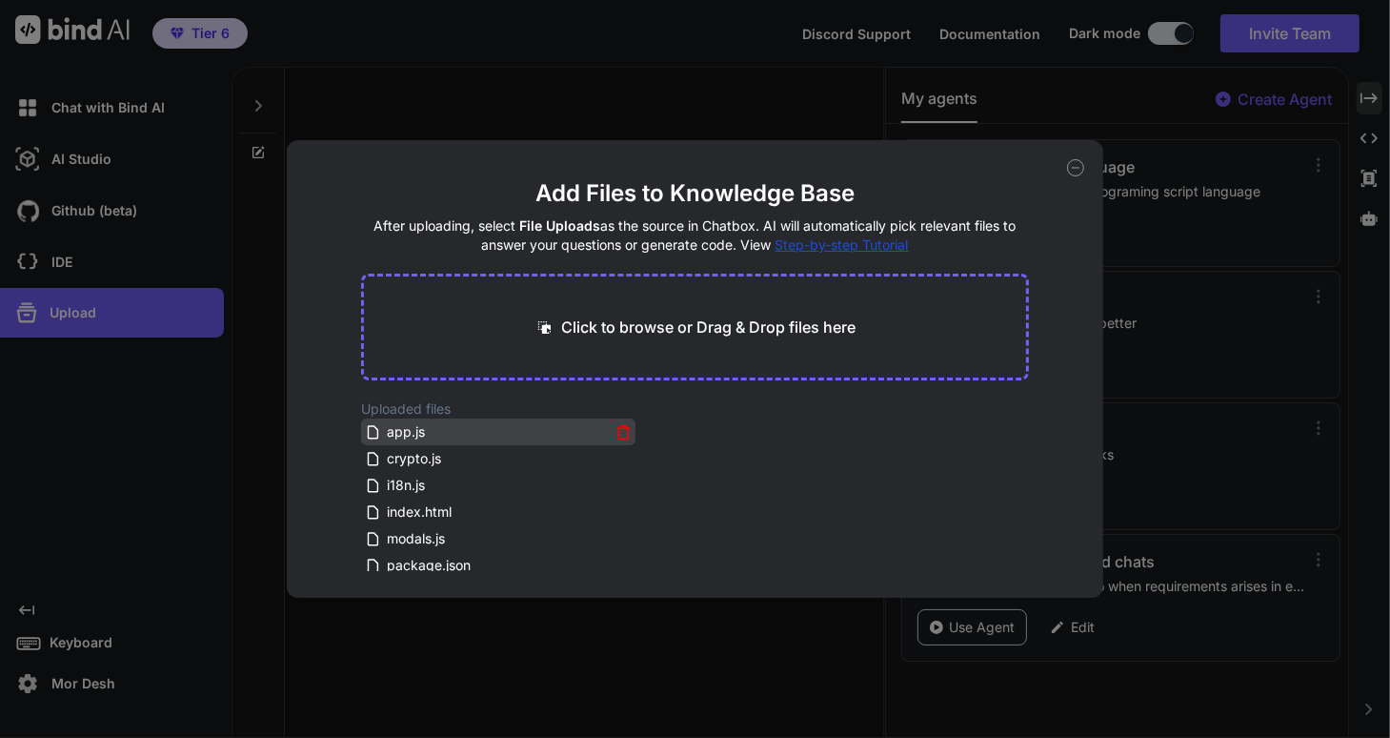
click at [622, 429] on icon at bounding box center [624, 432] width 16 height 16
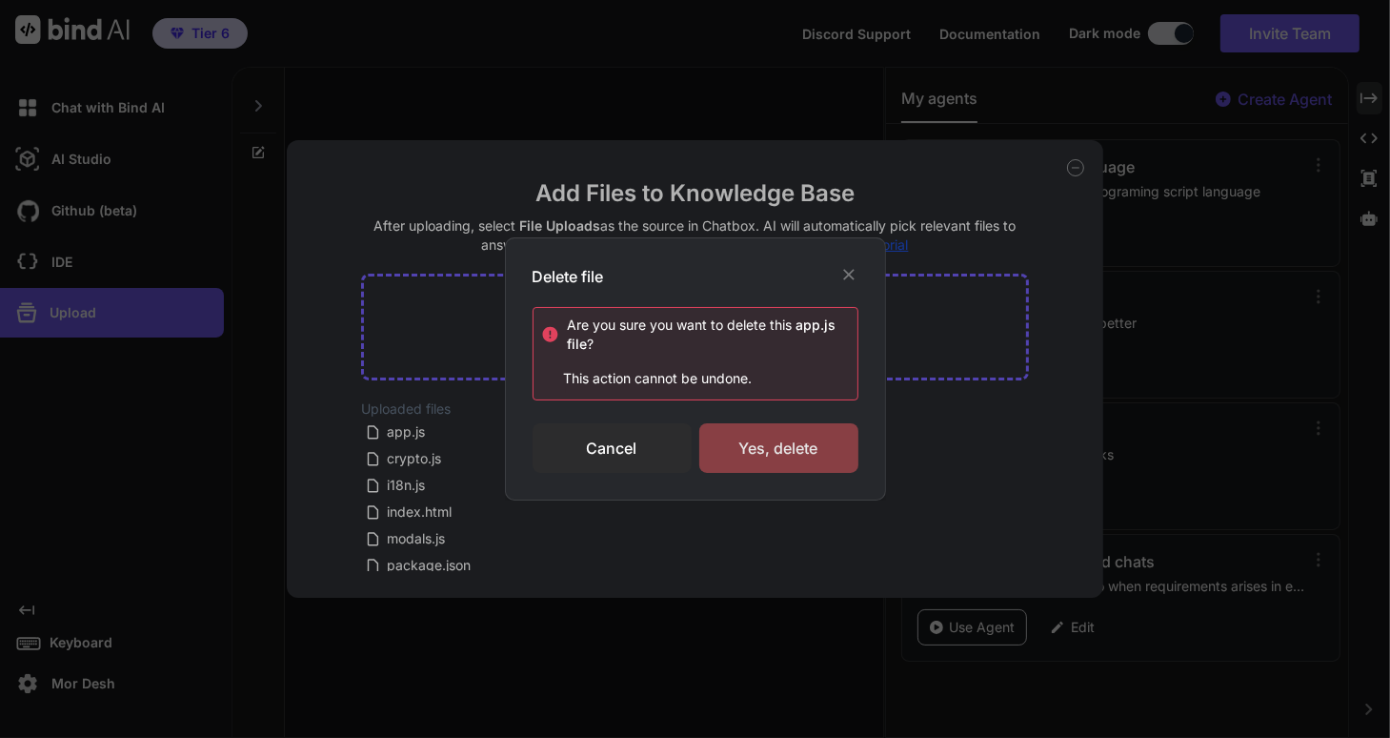
click at [809, 439] on div "Yes, delete" at bounding box center [778, 448] width 159 height 50
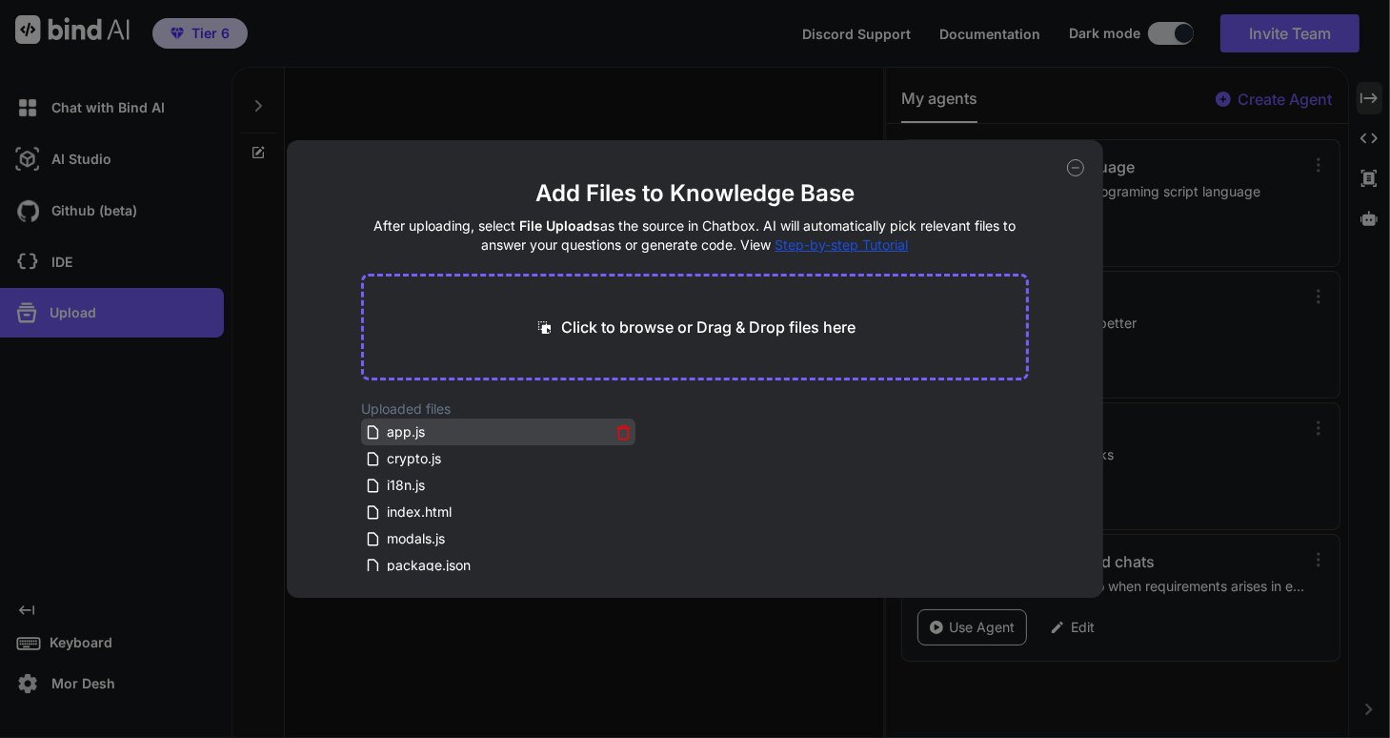
click at [623, 431] on icon at bounding box center [624, 432] width 16 height 16
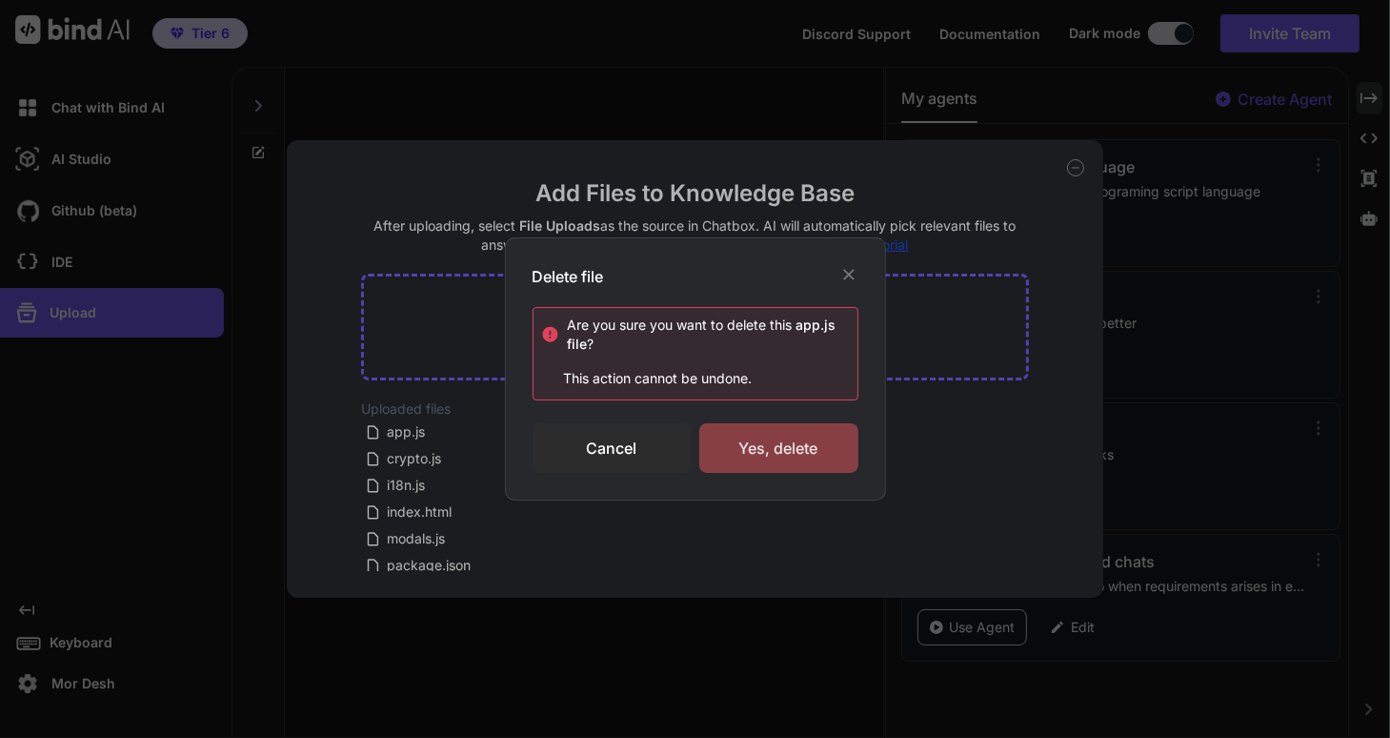
click at [771, 443] on div "Yes, delete" at bounding box center [778, 448] width 159 height 50
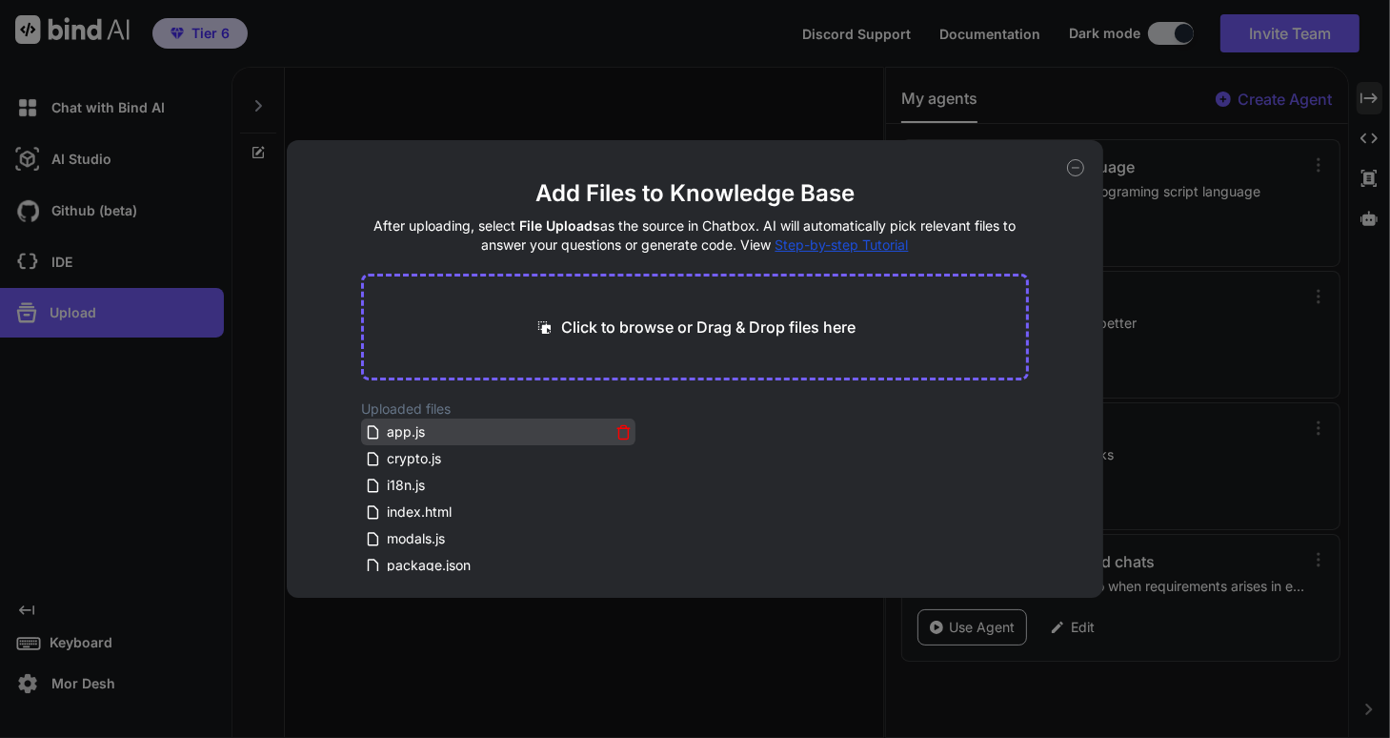
click at [617, 431] on icon at bounding box center [624, 432] width 16 height 16
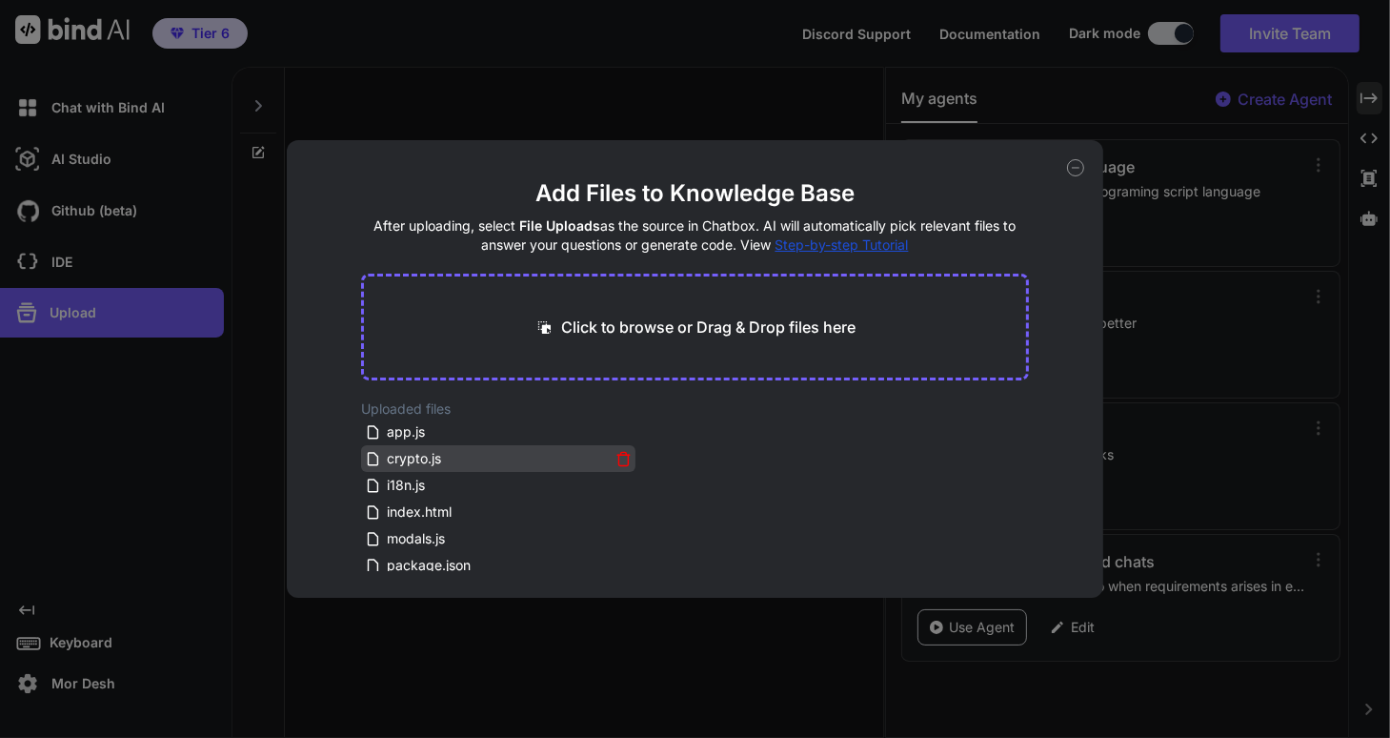
click at [617, 460] on icon at bounding box center [624, 459] width 16 height 16
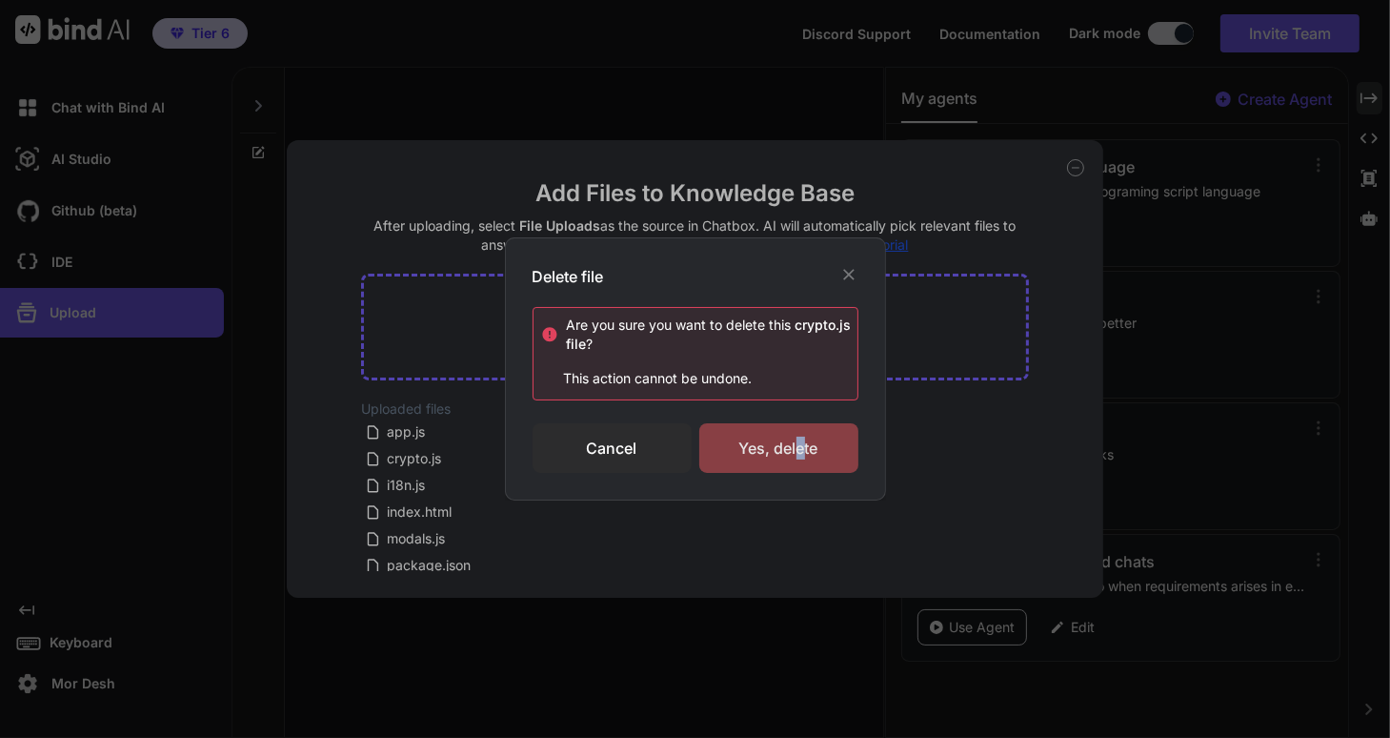
click at [799, 440] on div "Yes, delete" at bounding box center [778, 448] width 159 height 50
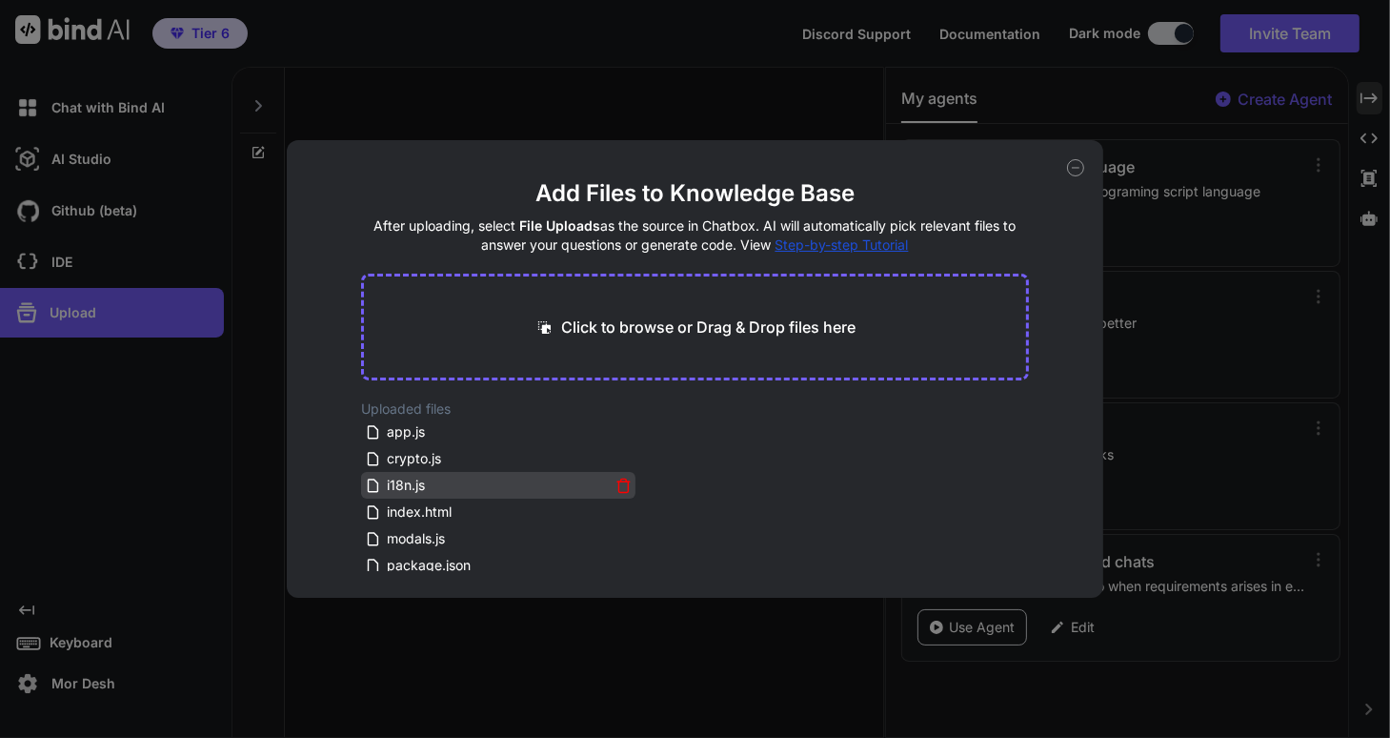
click at [619, 484] on icon at bounding box center [624, 486] width 10 height 10
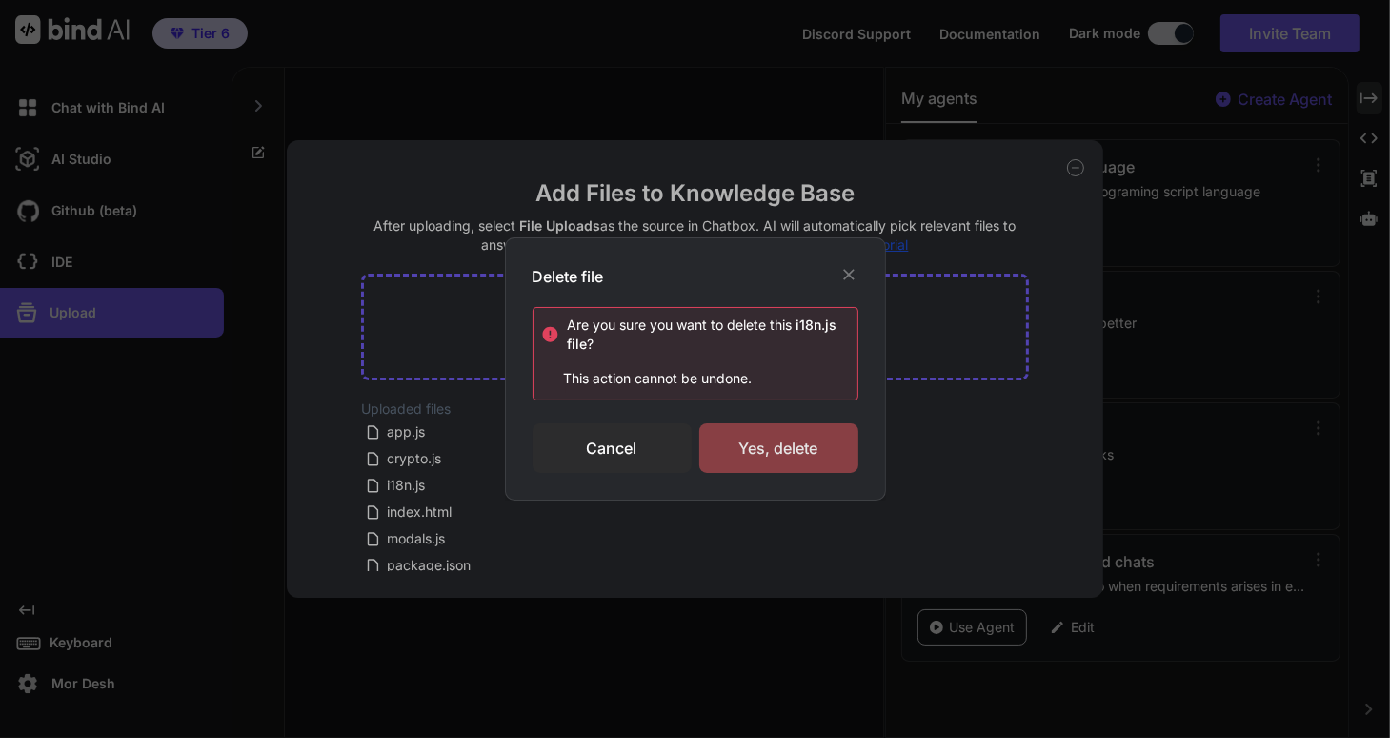
click at [761, 438] on div "Yes, delete" at bounding box center [778, 448] width 159 height 50
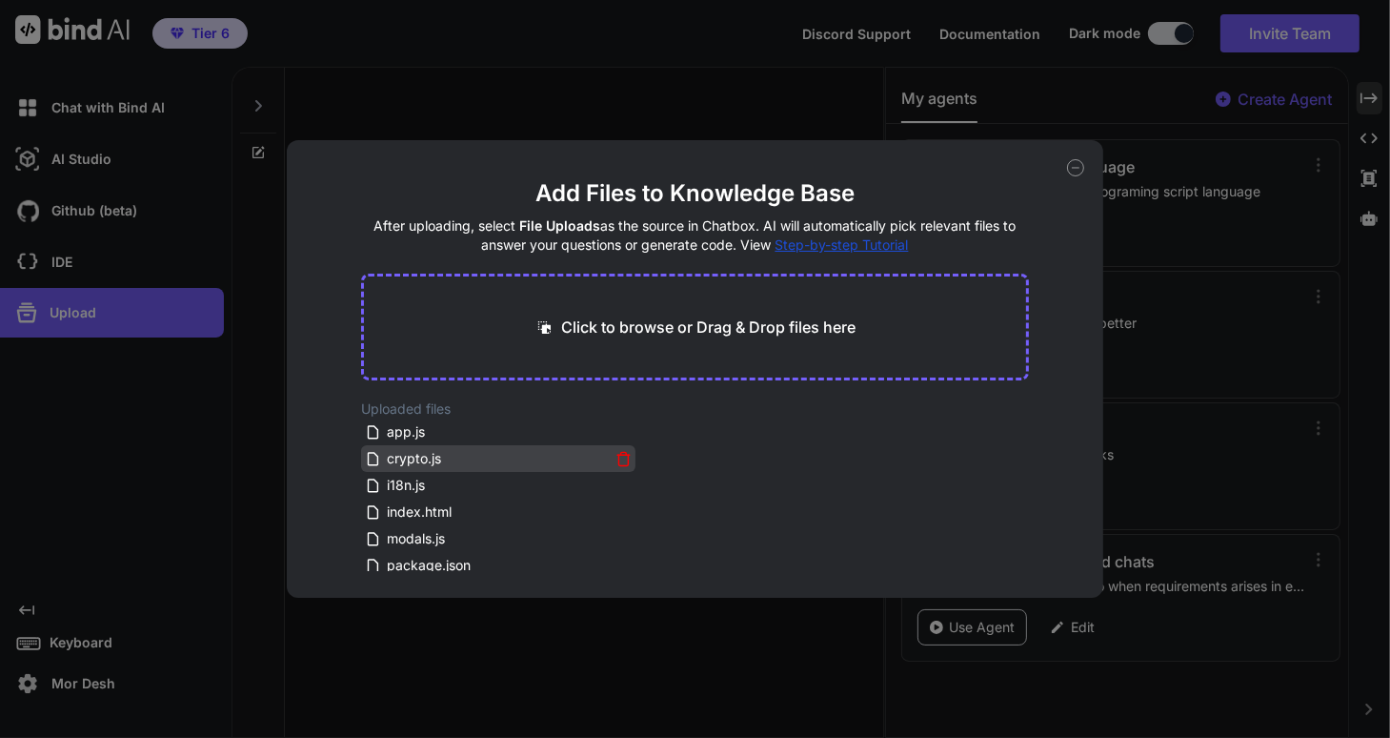
scroll to position [76, 0]
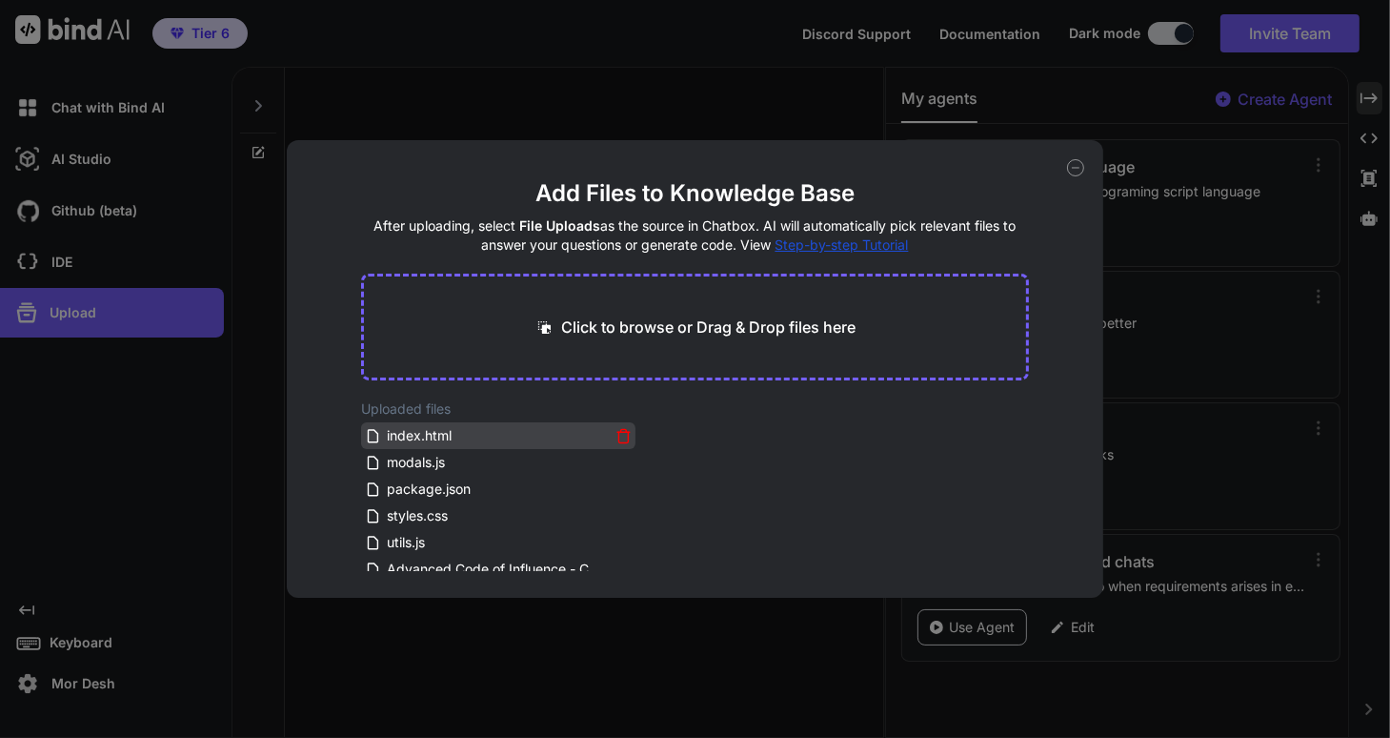
click at [621, 436] on icon at bounding box center [624, 436] width 16 height 16
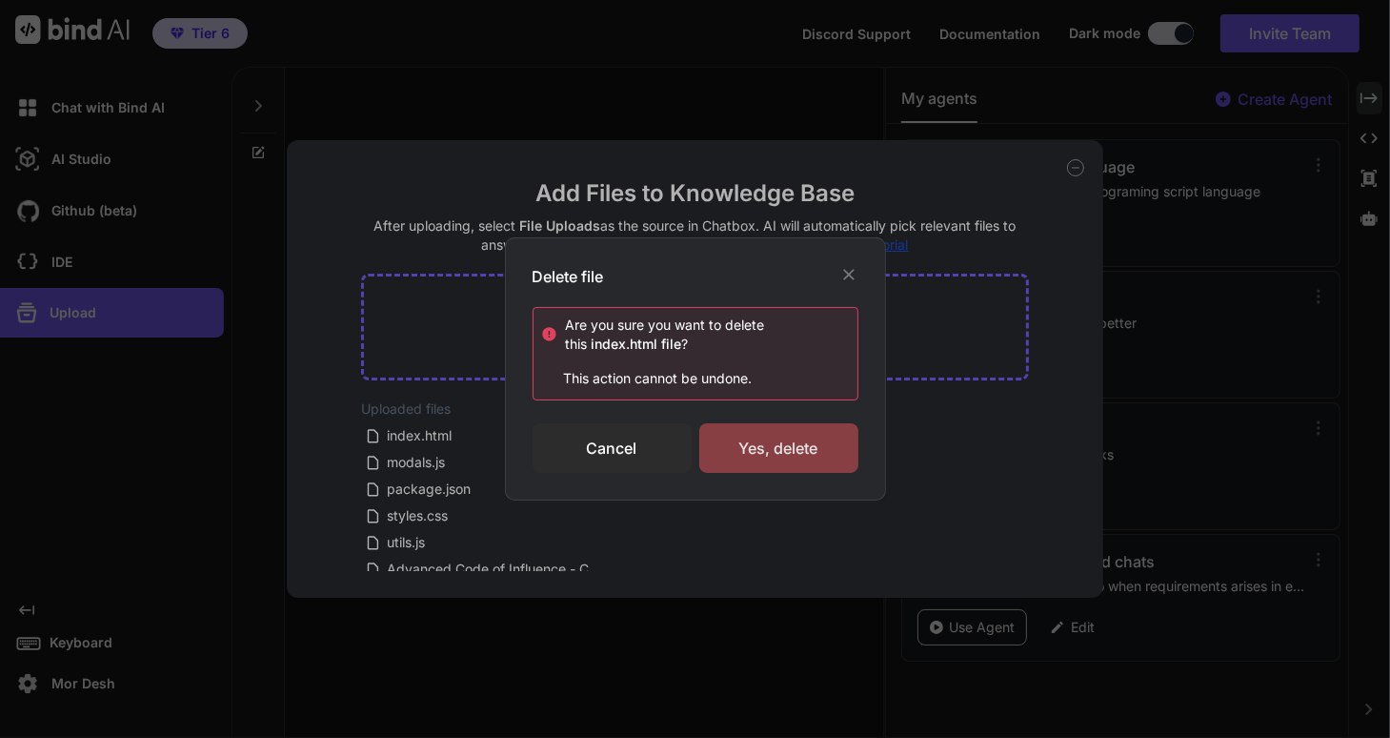
click at [790, 455] on div "Yes, delete" at bounding box center [778, 448] width 159 height 50
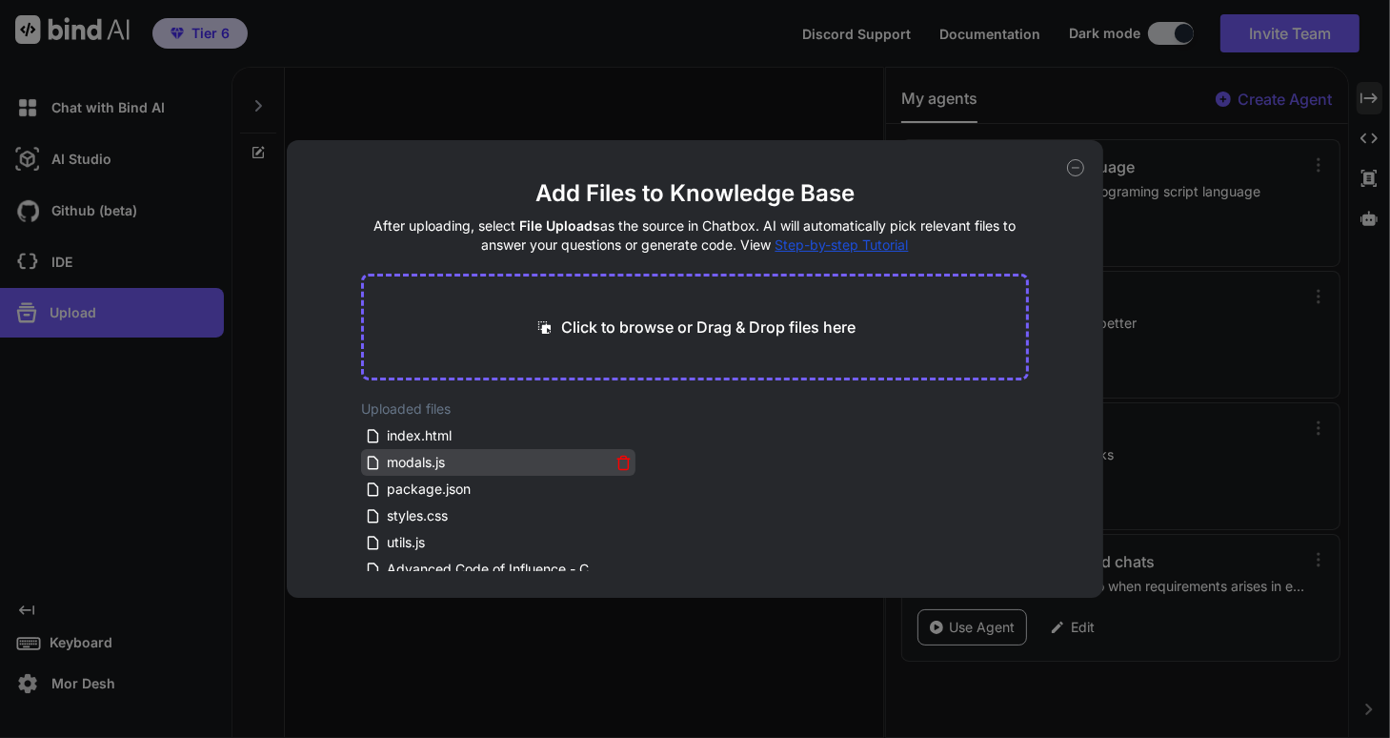
click at [620, 461] on icon at bounding box center [624, 463] width 16 height 16
click at [616, 458] on icon at bounding box center [624, 463] width 16 height 16
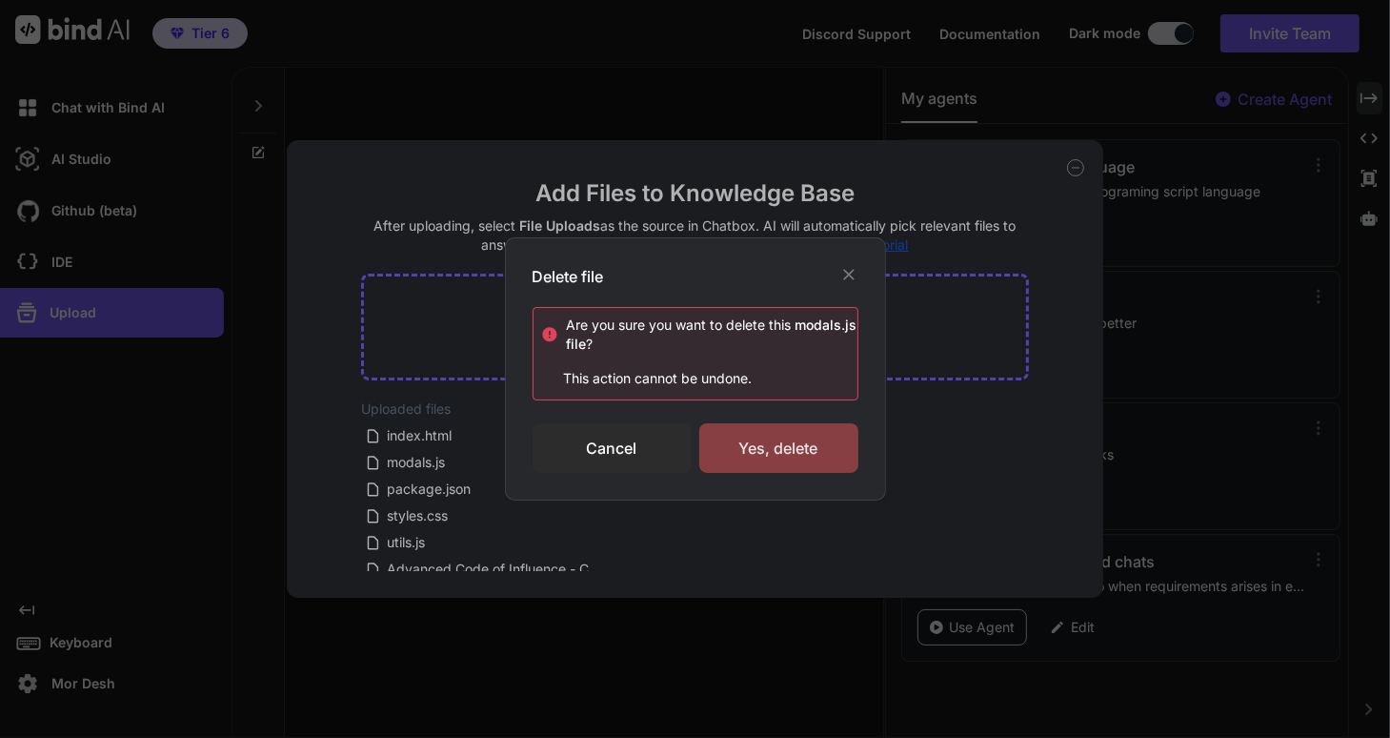
click at [777, 442] on div "Yes, delete" at bounding box center [778, 448] width 159 height 50
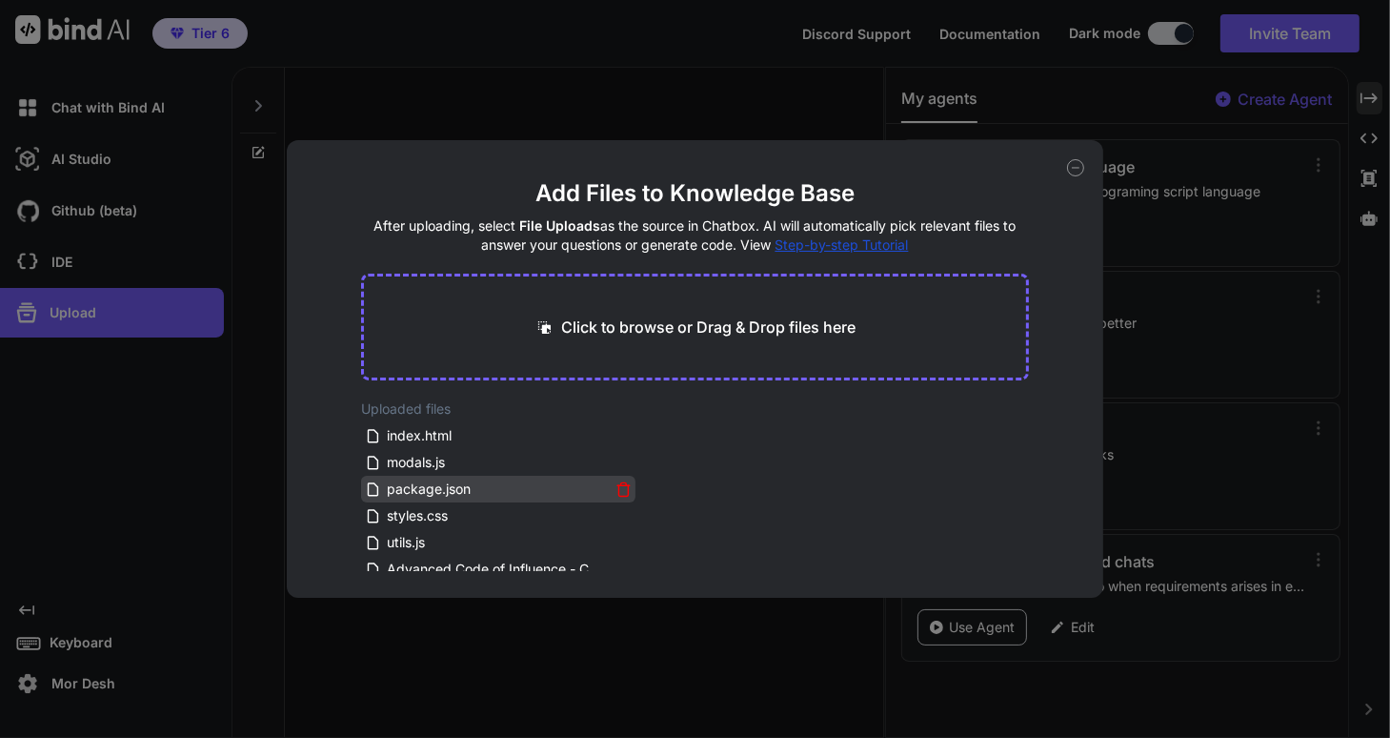
click at [624, 488] on icon at bounding box center [624, 489] width 16 height 16
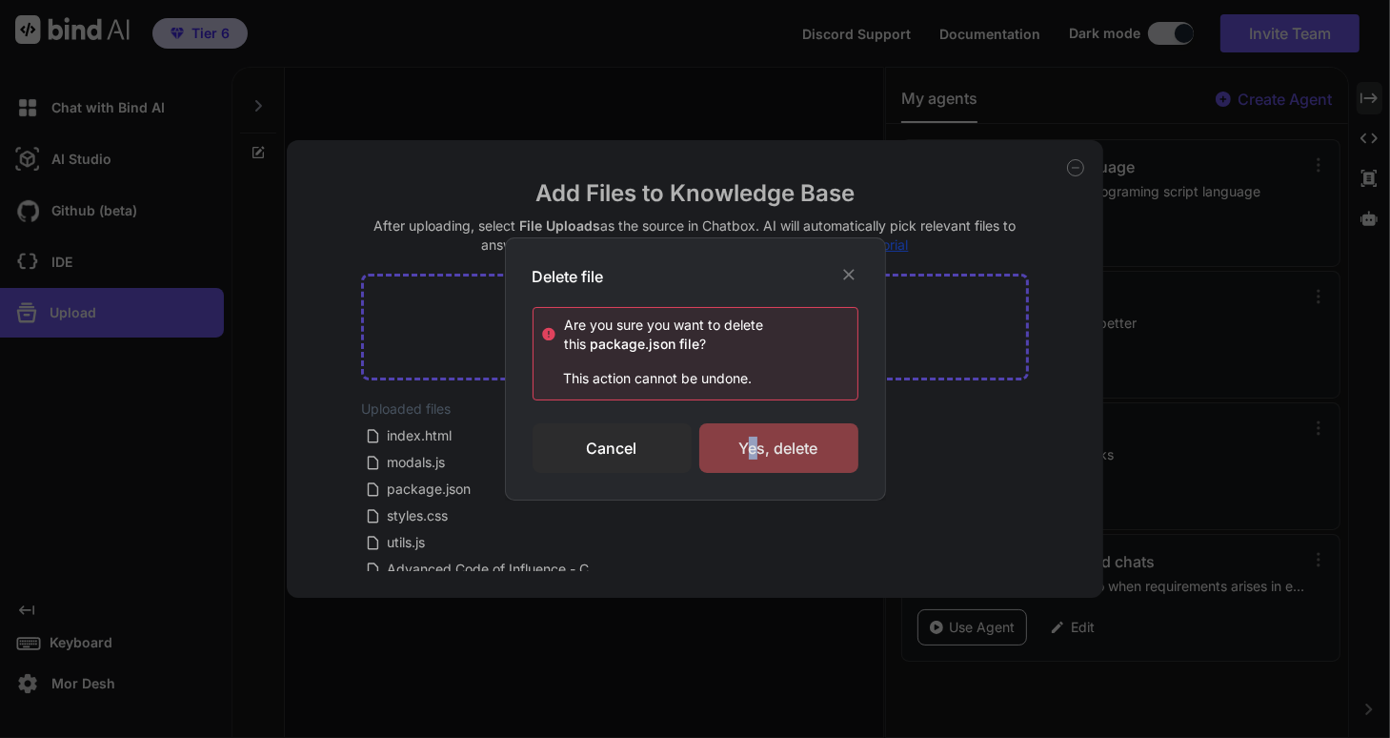
click at [754, 446] on div "Yes, delete" at bounding box center [778, 448] width 159 height 50
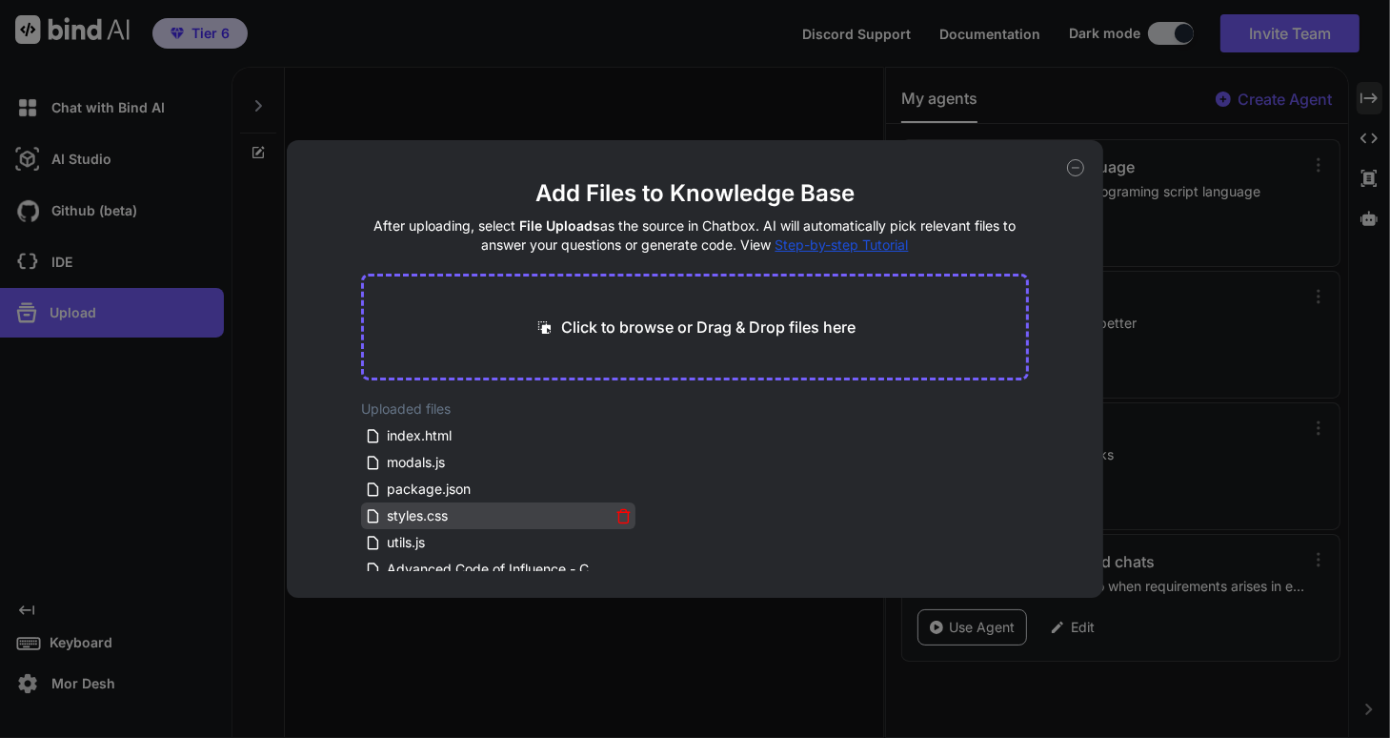
click at [619, 516] on icon at bounding box center [624, 517] width 10 height 10
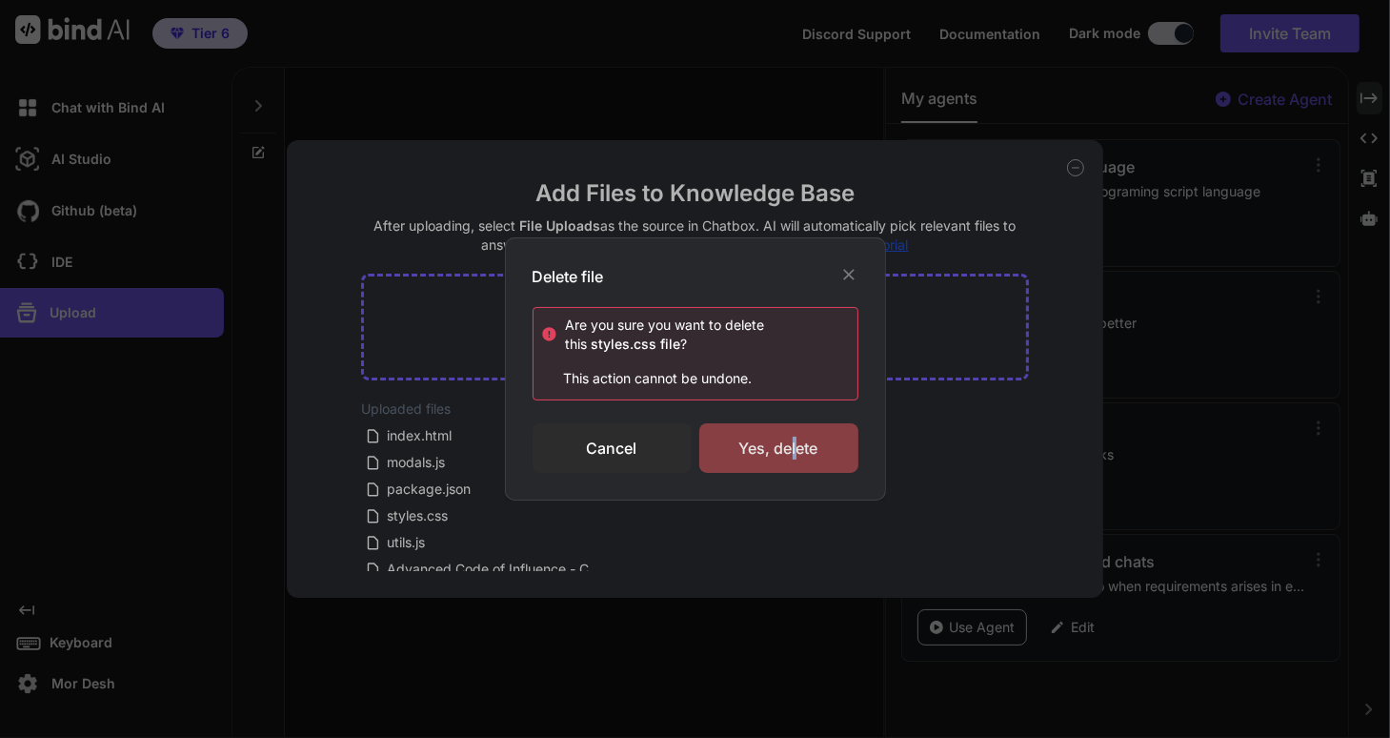
click at [795, 427] on div "Yes, delete" at bounding box center [778, 448] width 159 height 50
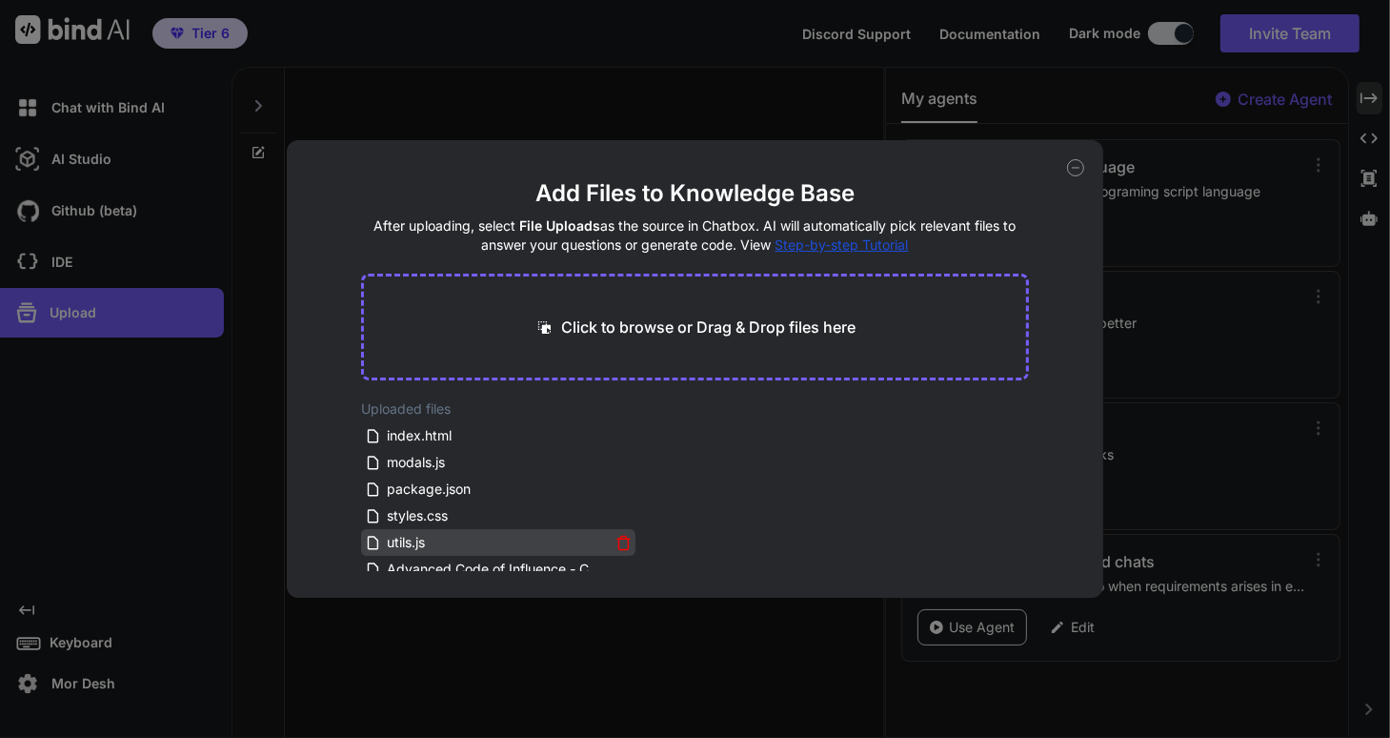
click at [617, 542] on icon at bounding box center [624, 543] width 16 height 16
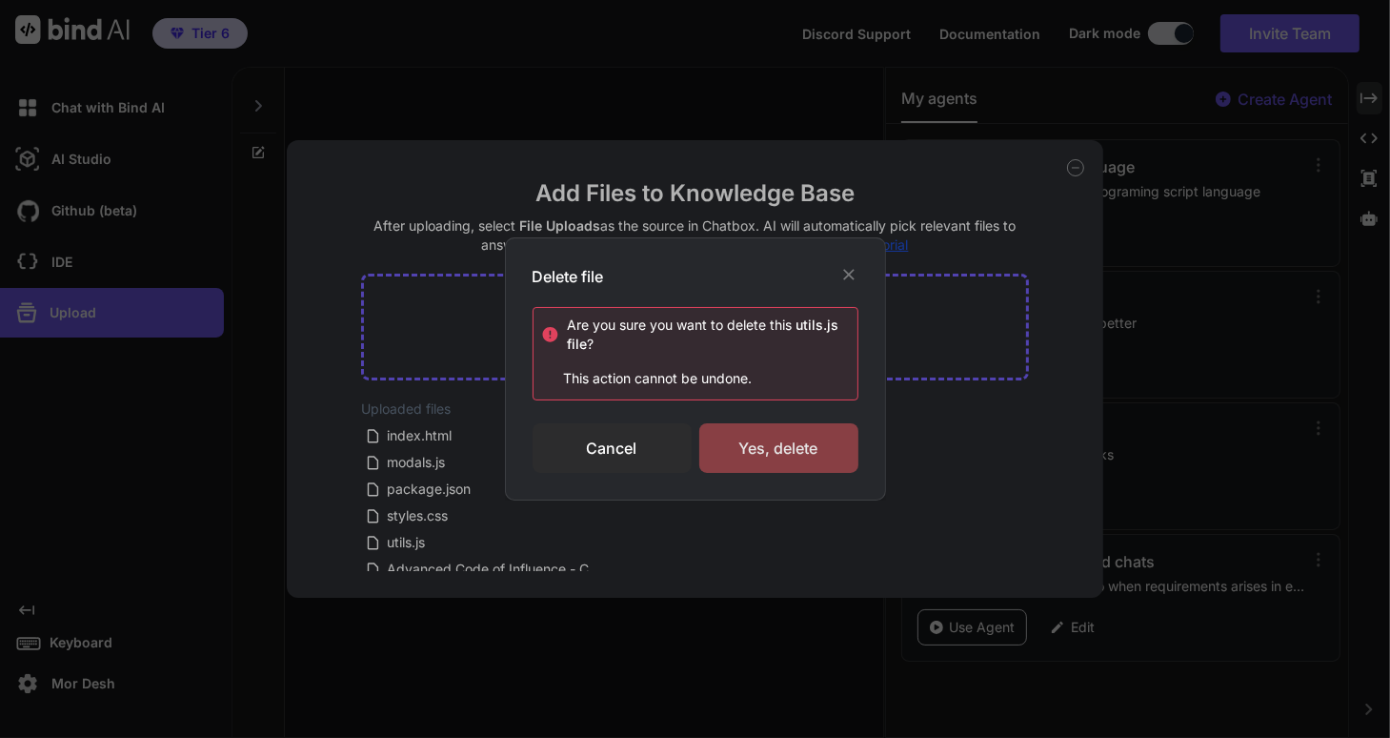
click at [807, 435] on div "Yes, delete" at bounding box center [778, 448] width 159 height 50
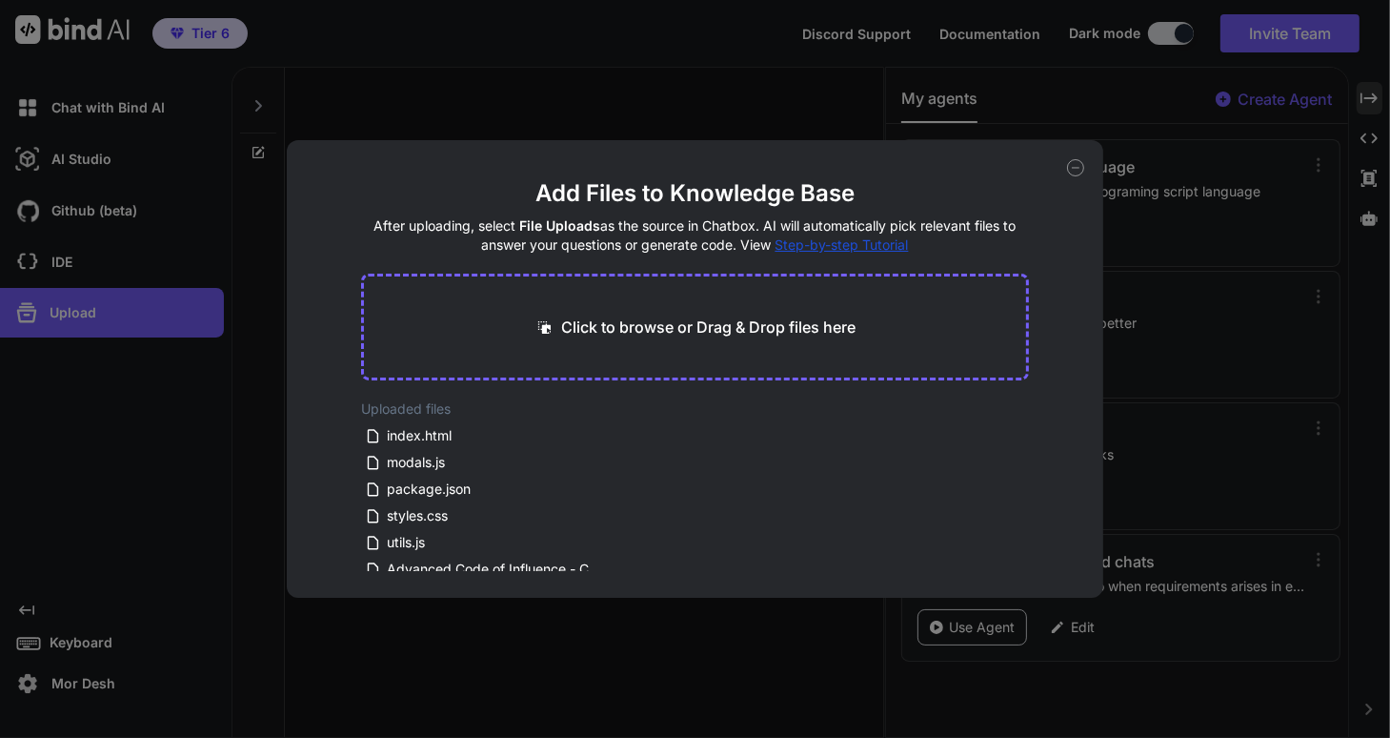
click at [1075, 167] on icon at bounding box center [1075, 167] width 17 height 17
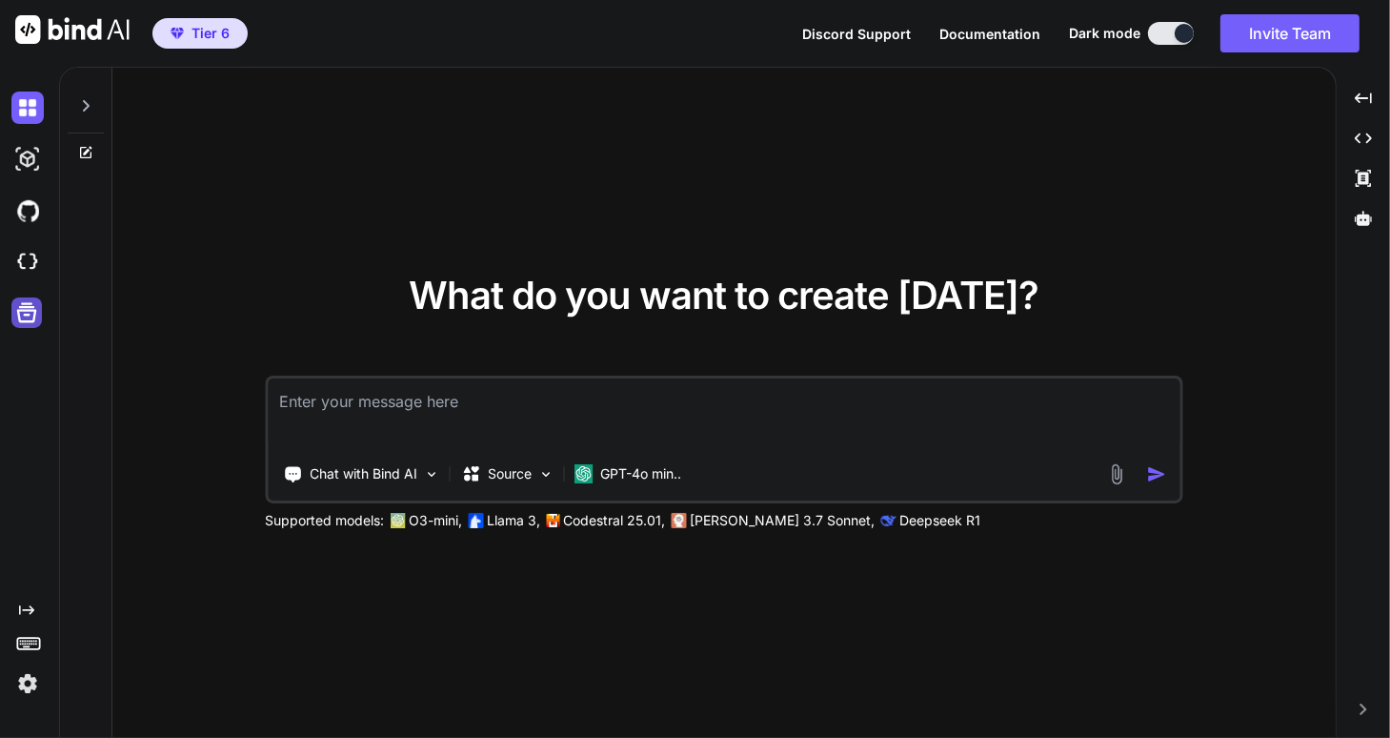
click at [35, 313] on icon at bounding box center [27, 313] width 20 height 20
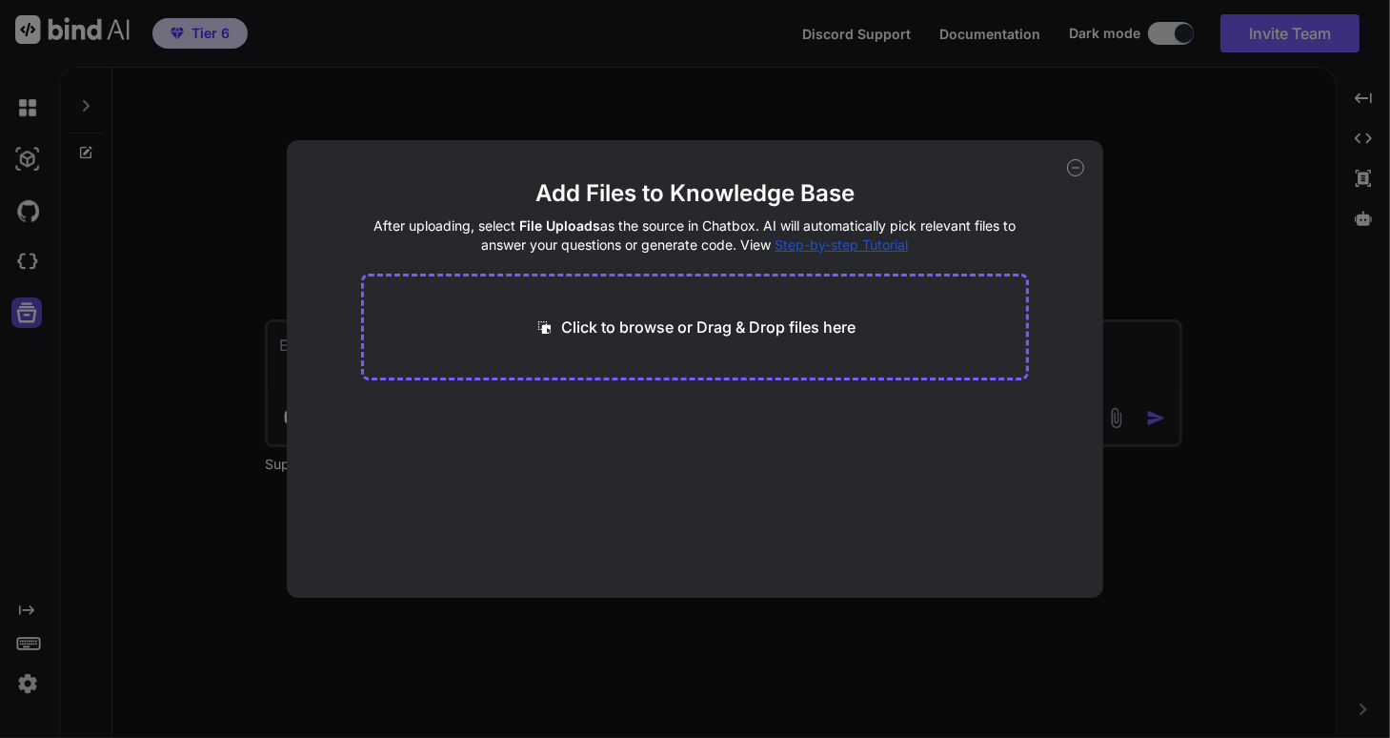
click at [35, 313] on div "Add Files to Knowledge Base After uploading, select File Uploads as the source …" at bounding box center [695, 369] width 1390 height 738
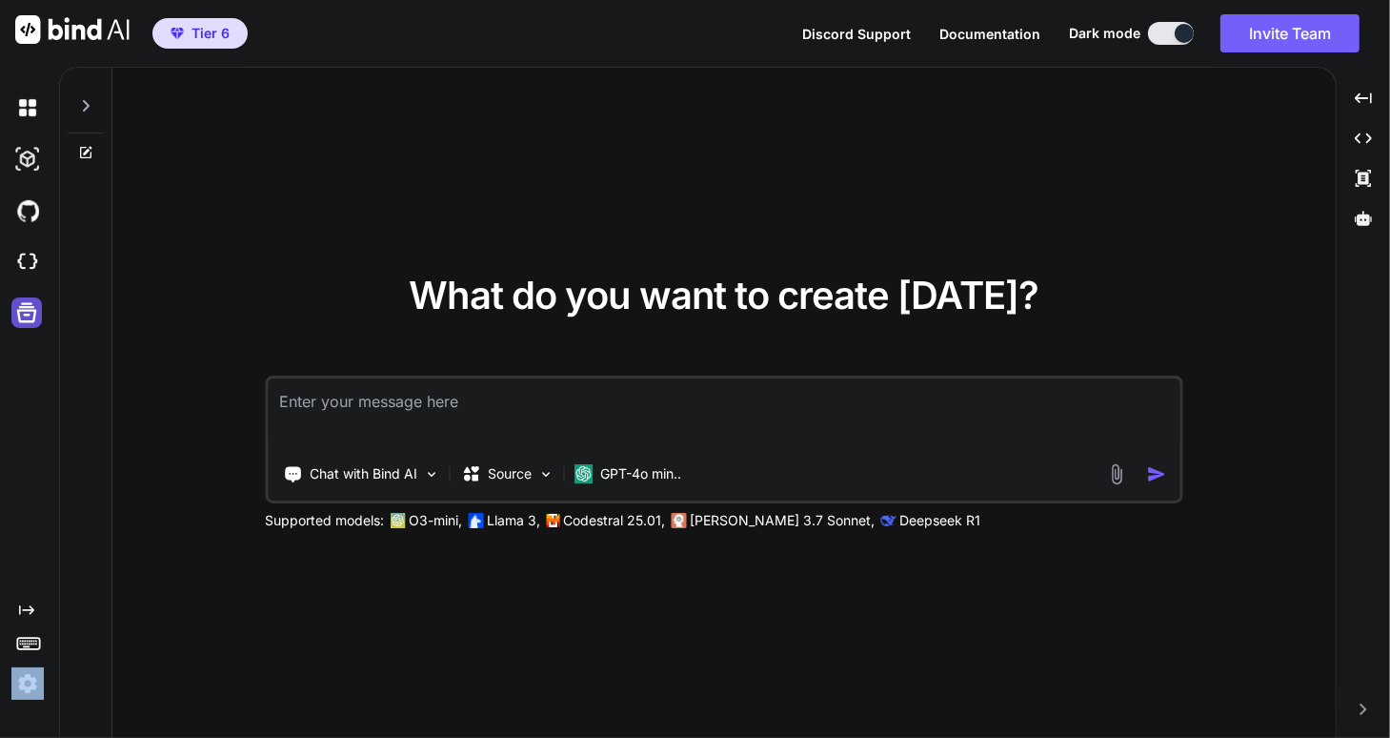
click at [34, 313] on icon at bounding box center [27, 313] width 20 height 20
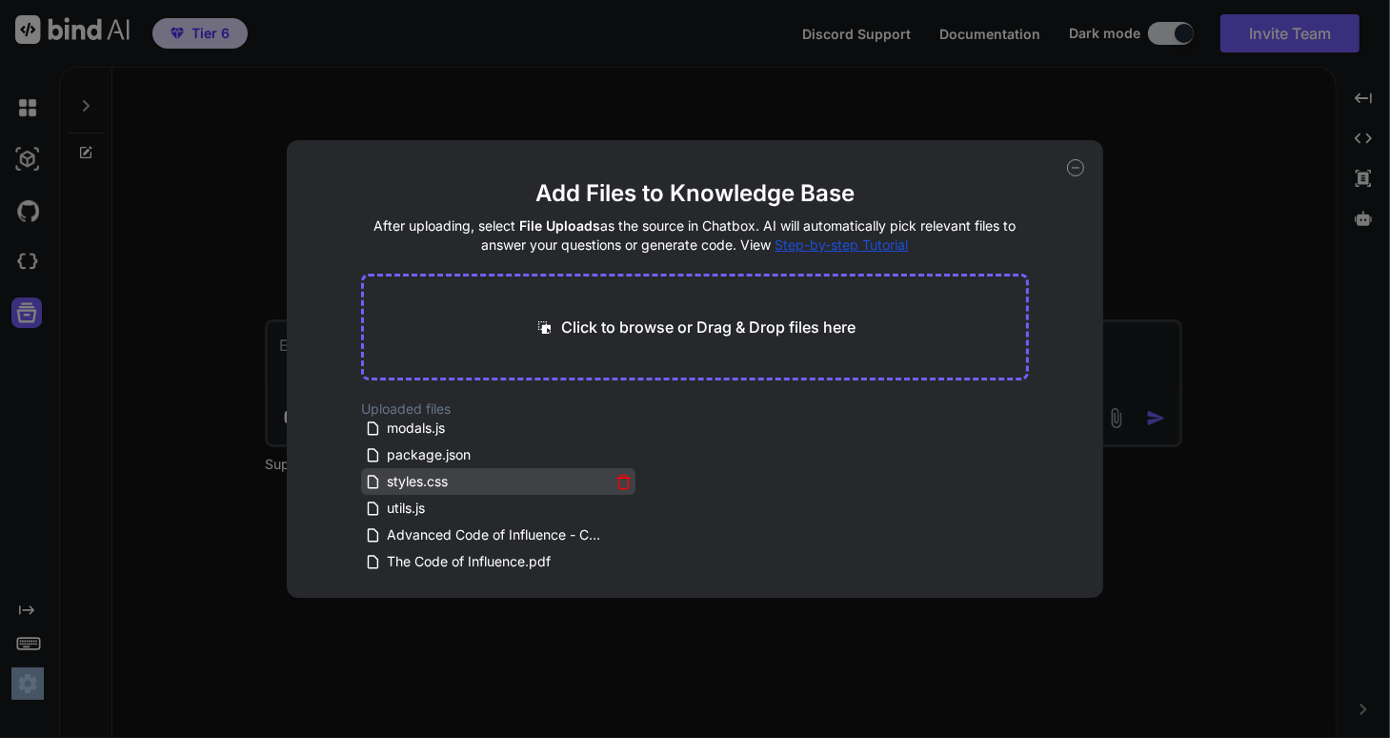
scroll to position [114, 0]
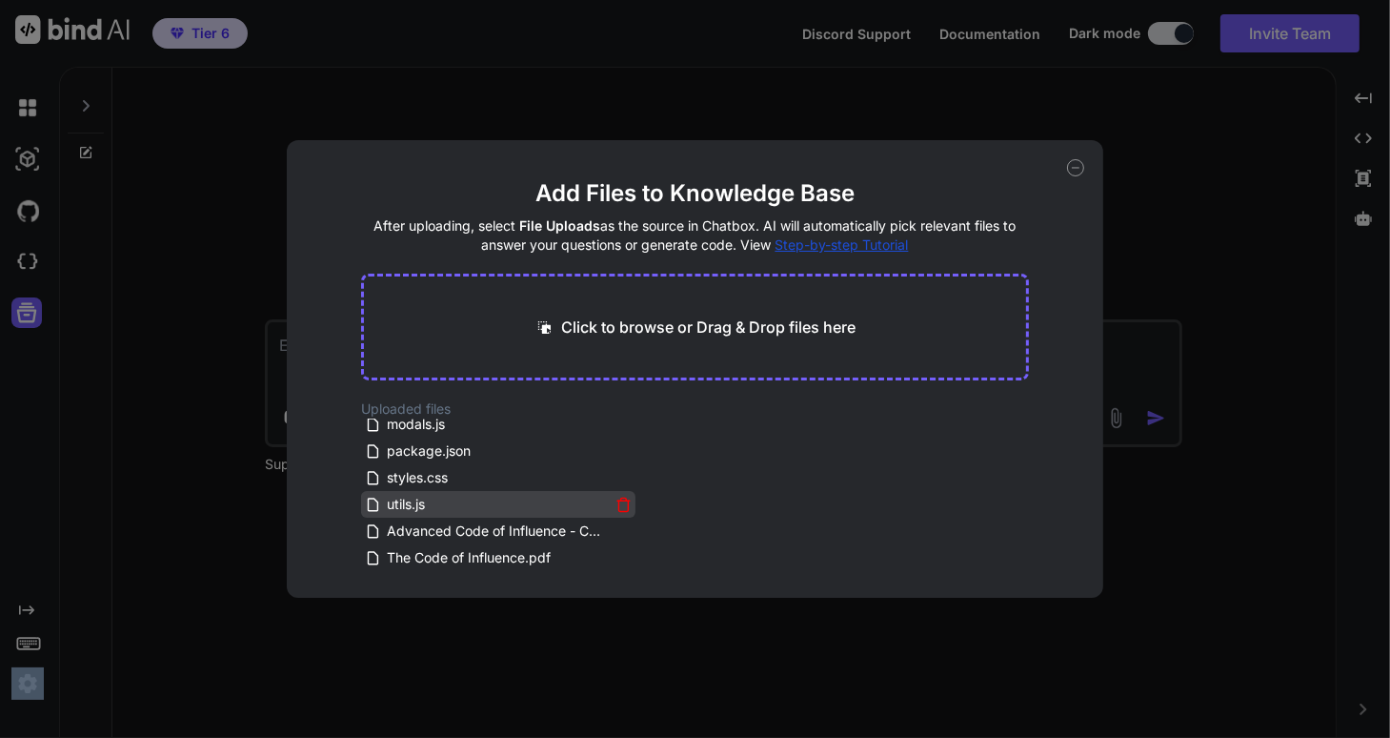
click at [617, 502] on icon at bounding box center [624, 504] width 16 height 16
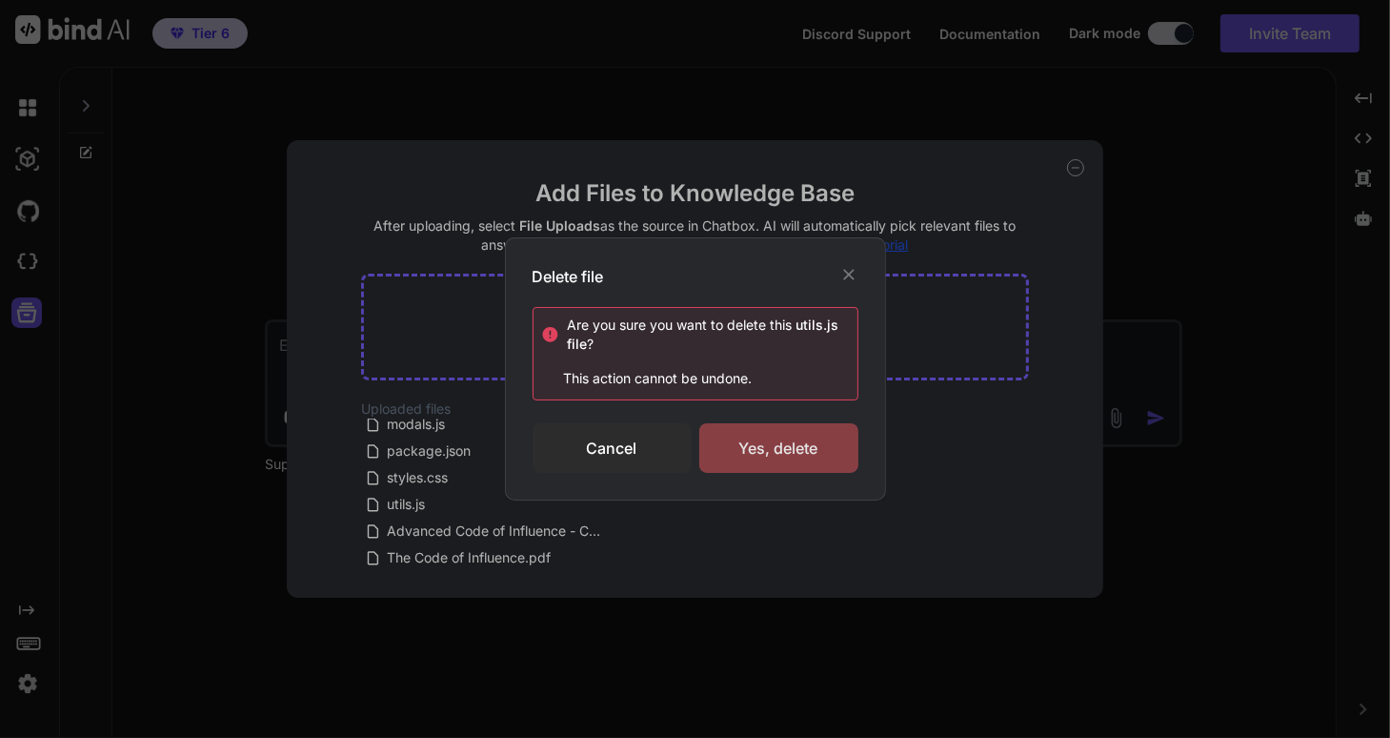
click at [768, 444] on div "Yes, delete" at bounding box center [778, 448] width 159 height 50
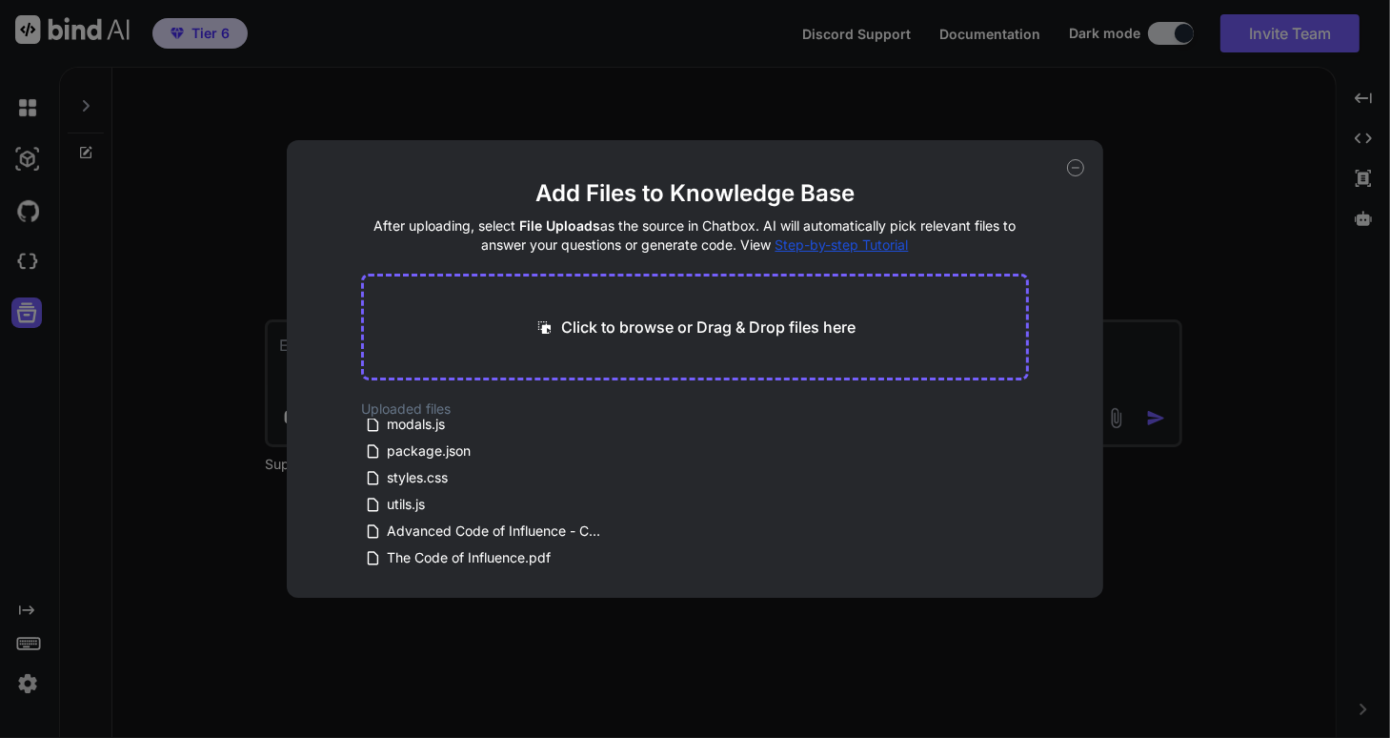
click at [1075, 164] on icon at bounding box center [1075, 167] width 17 height 17
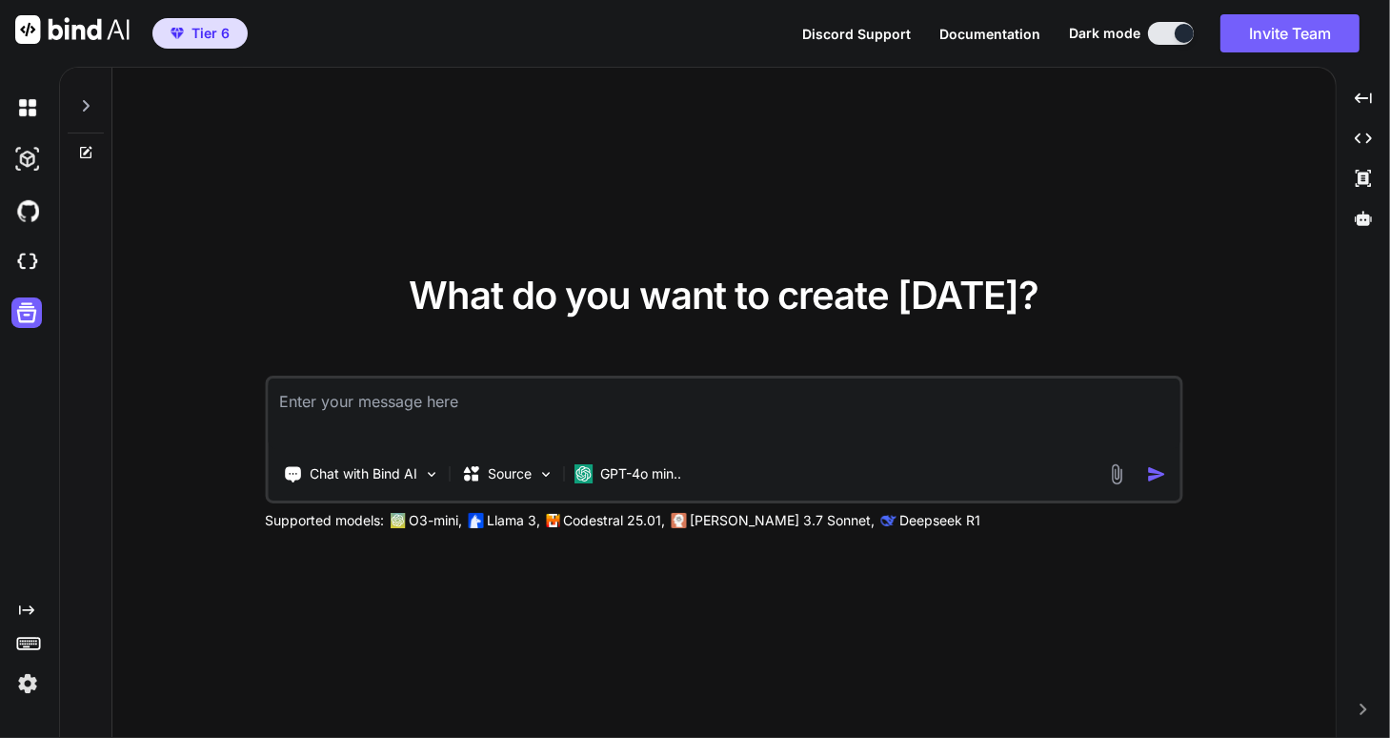
click at [87, 106] on icon at bounding box center [86, 105] width 7 height 11
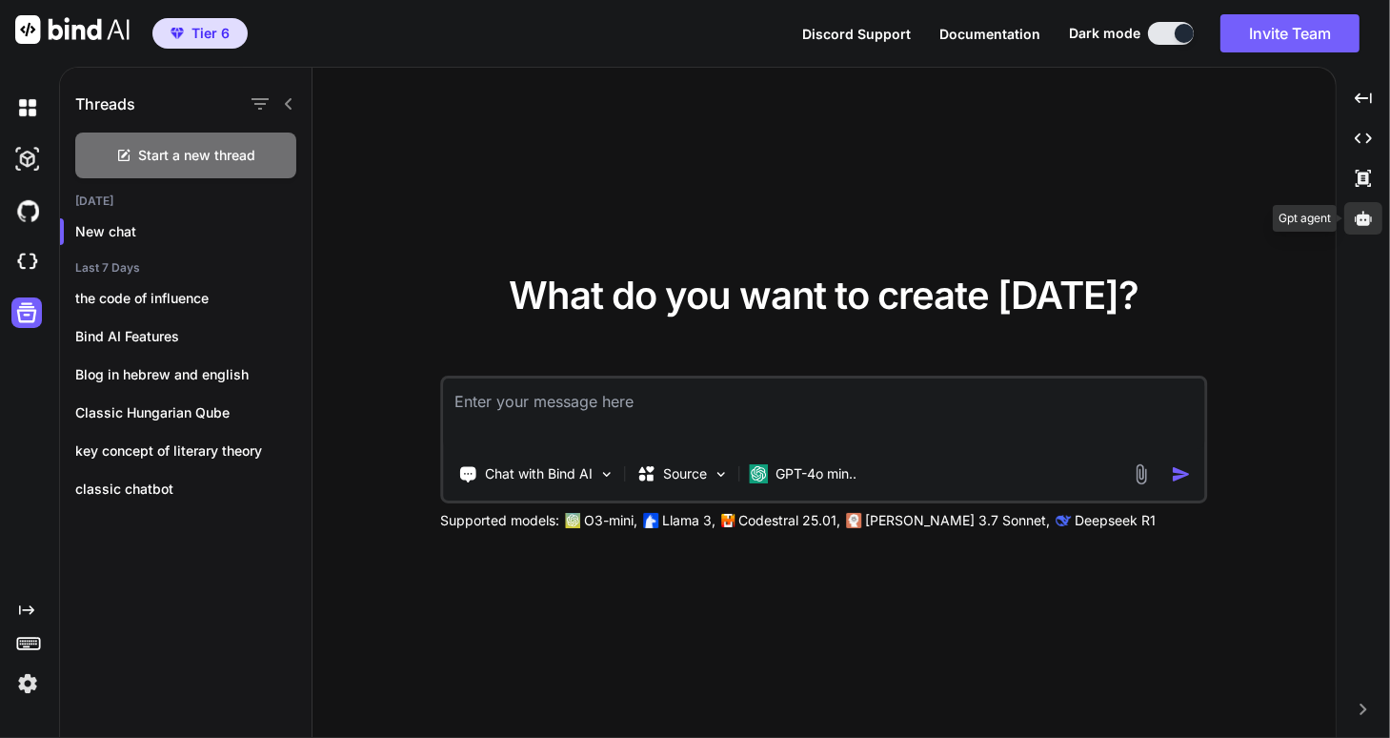
click at [1368, 223] on icon at bounding box center [1363, 218] width 17 height 14
type textarea "x"
